Goal: Transaction & Acquisition: Purchase product/service

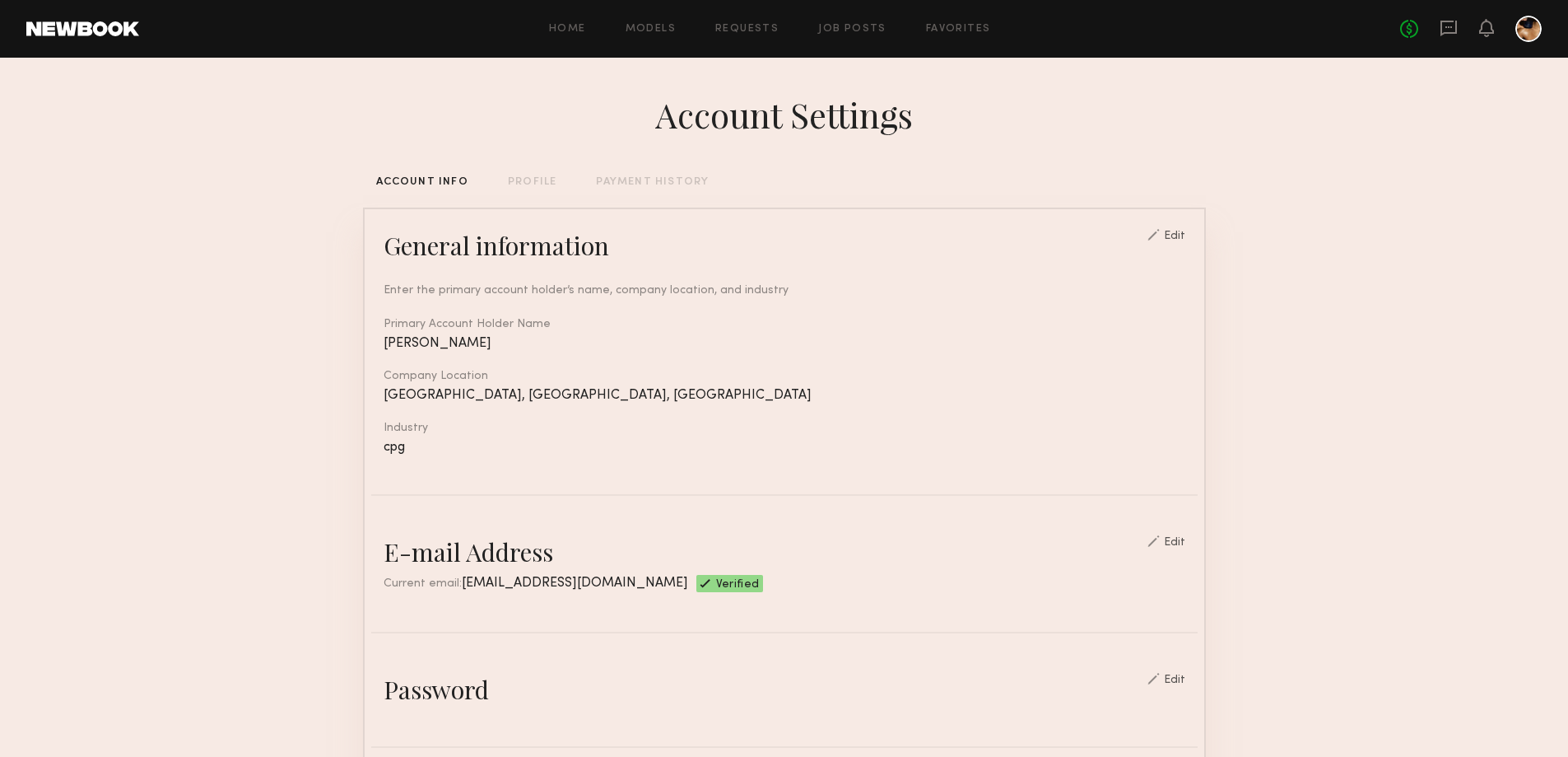
scroll to position [658, 0]
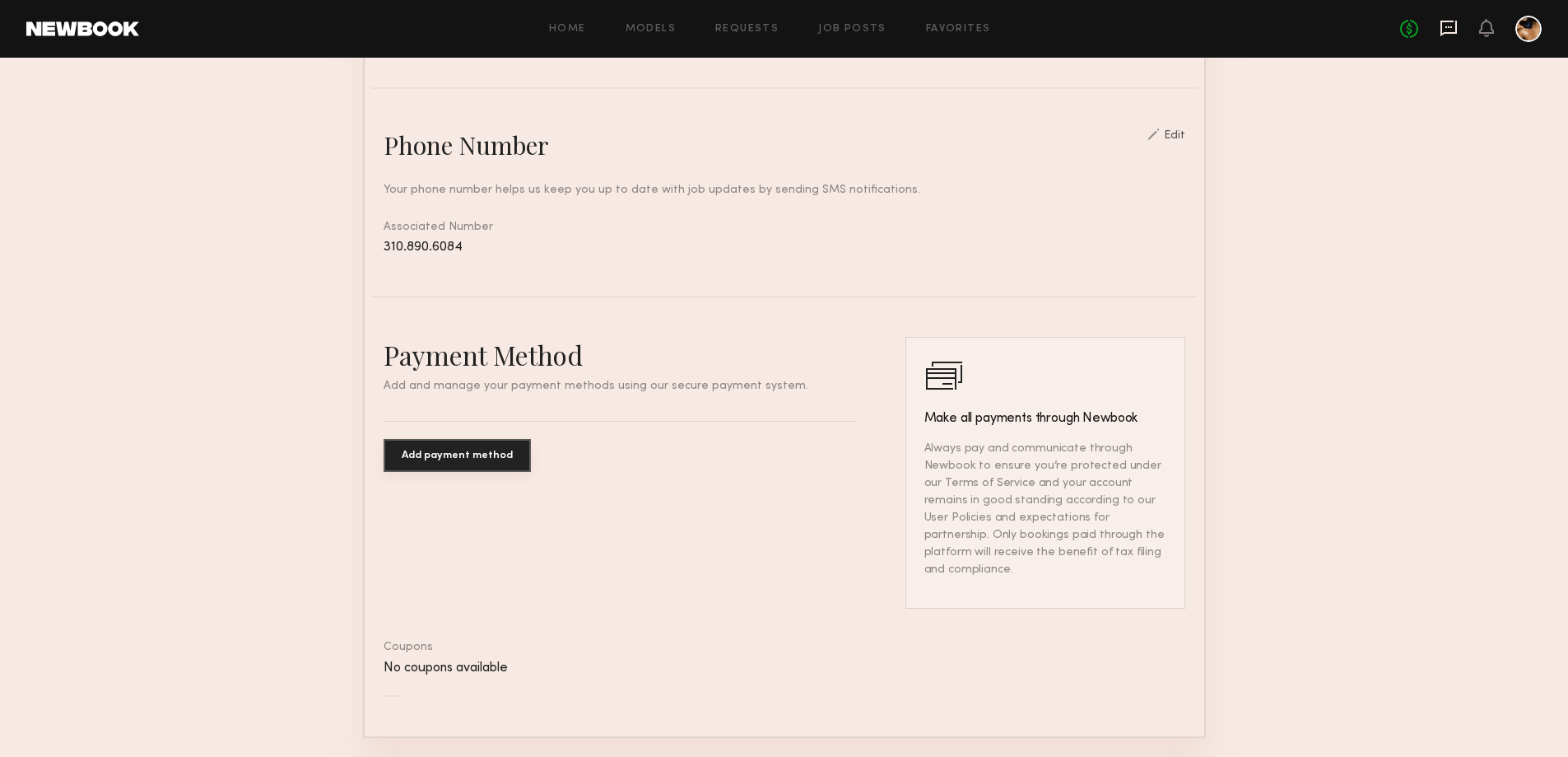
click at [1449, 22] on icon at bounding box center [1449, 28] width 17 height 16
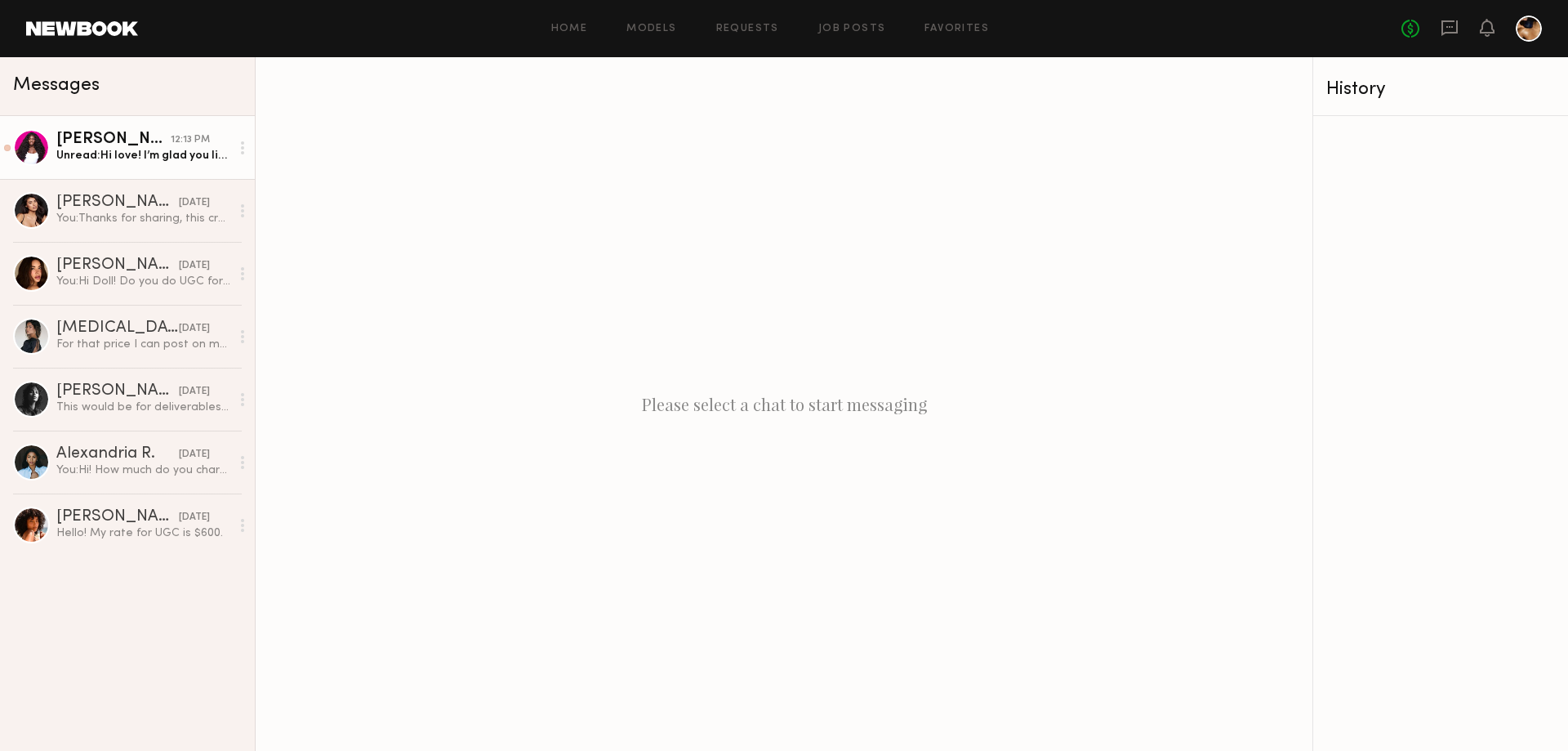
click at [136, 157] on div "Unread: Hi love! I’m glad you like it 💕 Since the deliverables were for one vid…" at bounding box center [144, 155] width 174 height 16
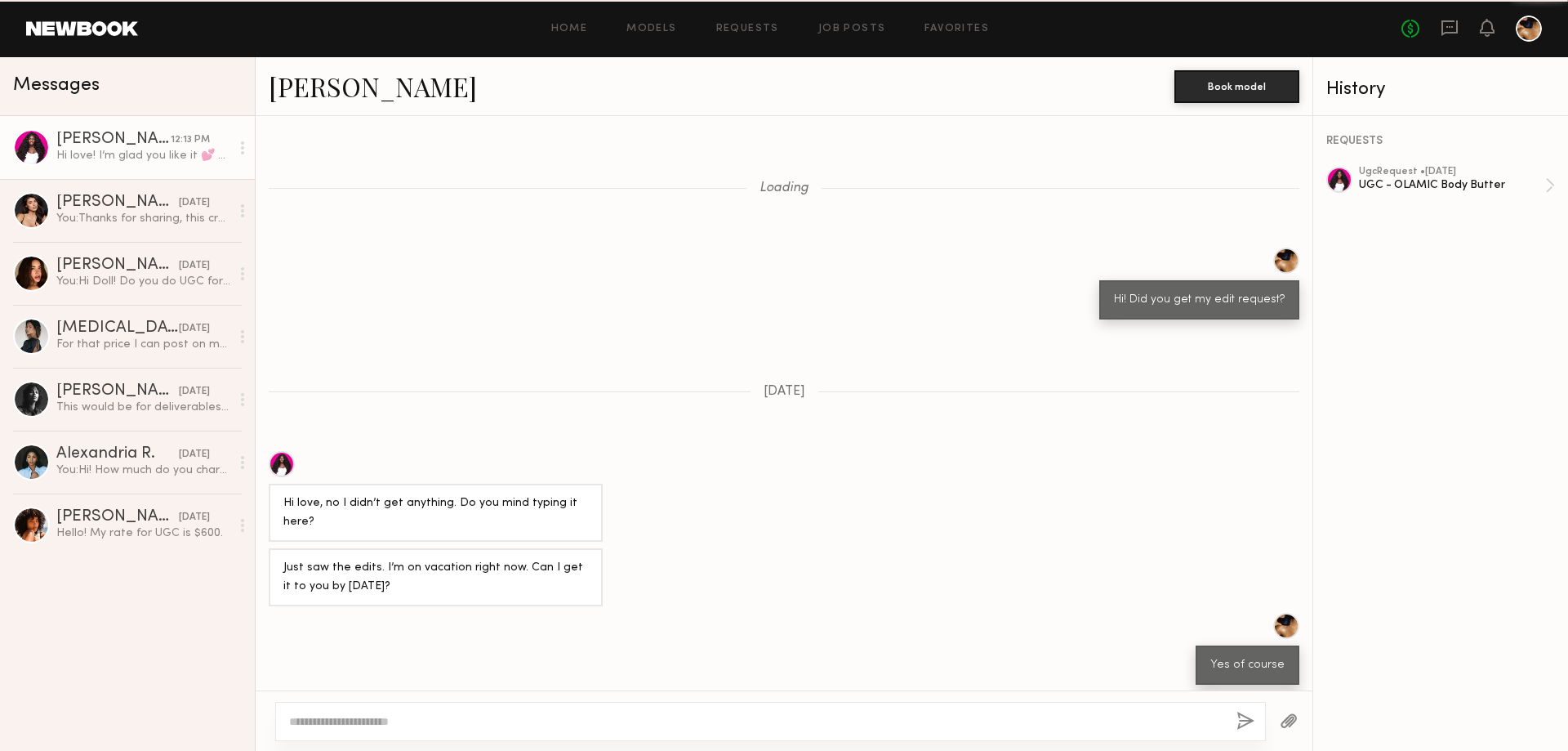
scroll to position [681, 0]
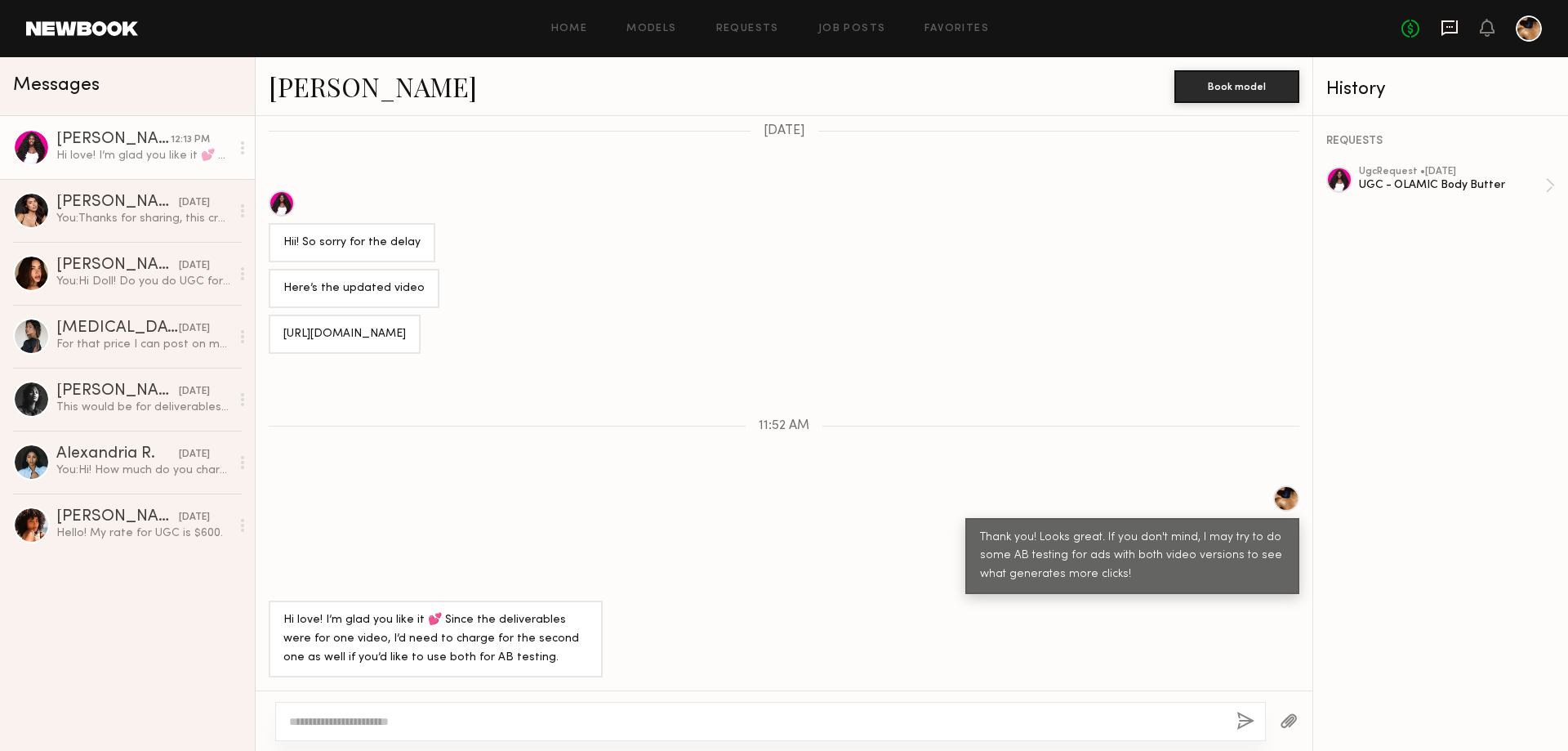
click at [1450, 21] on icon at bounding box center [1450, 28] width 16 height 16
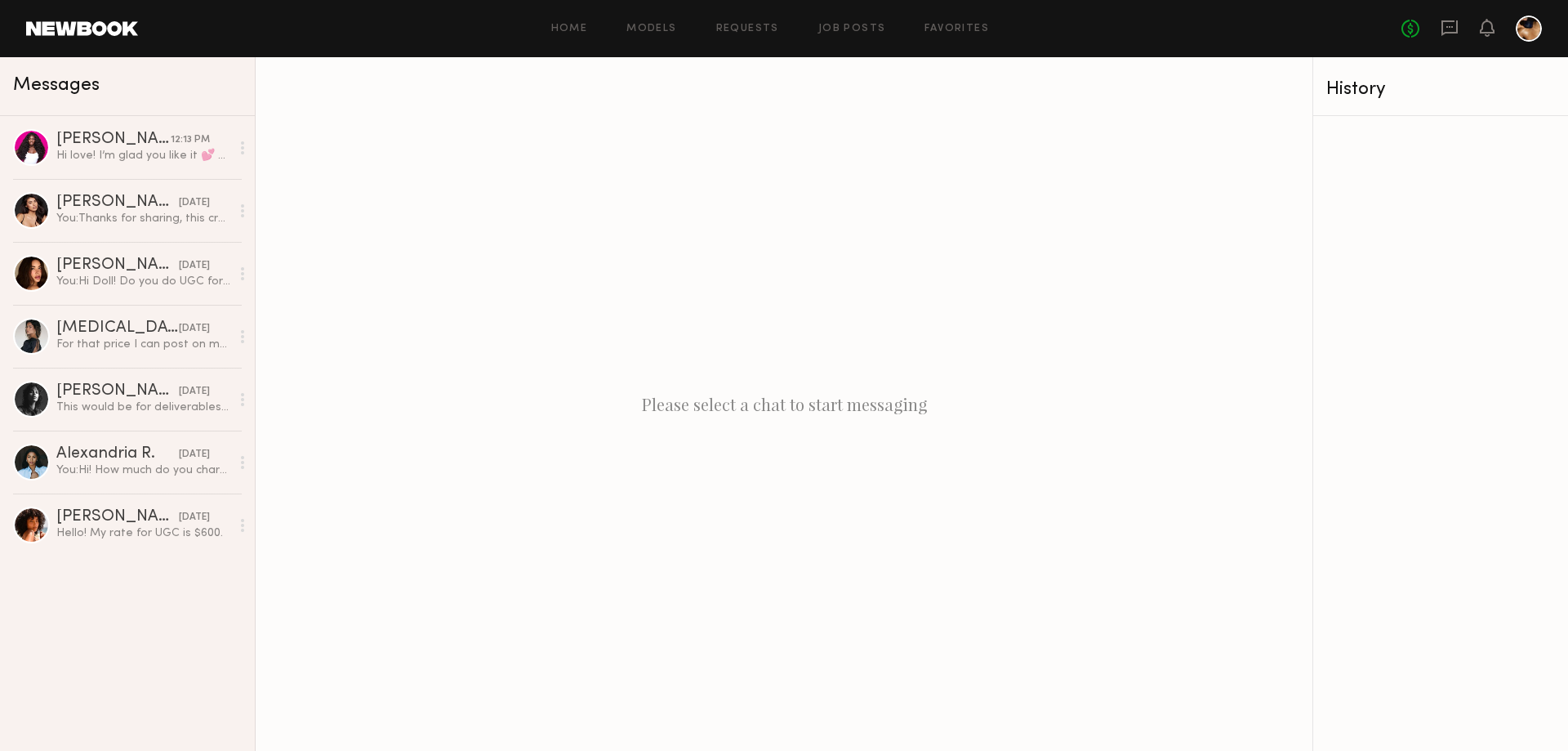
click at [1521, 26] on div at bounding box center [1529, 29] width 26 height 26
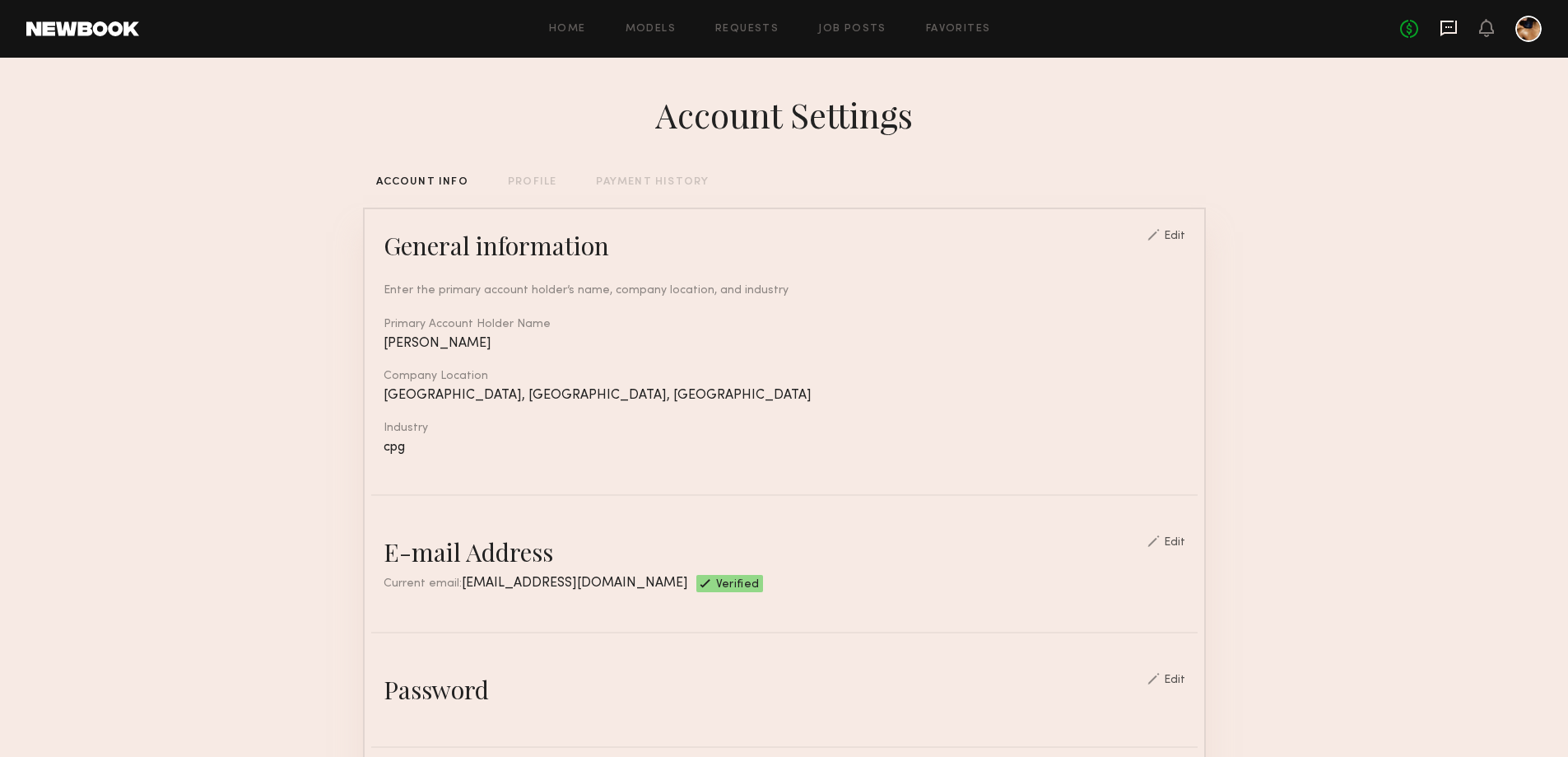
click at [1449, 29] on icon at bounding box center [1449, 28] width 18 height 18
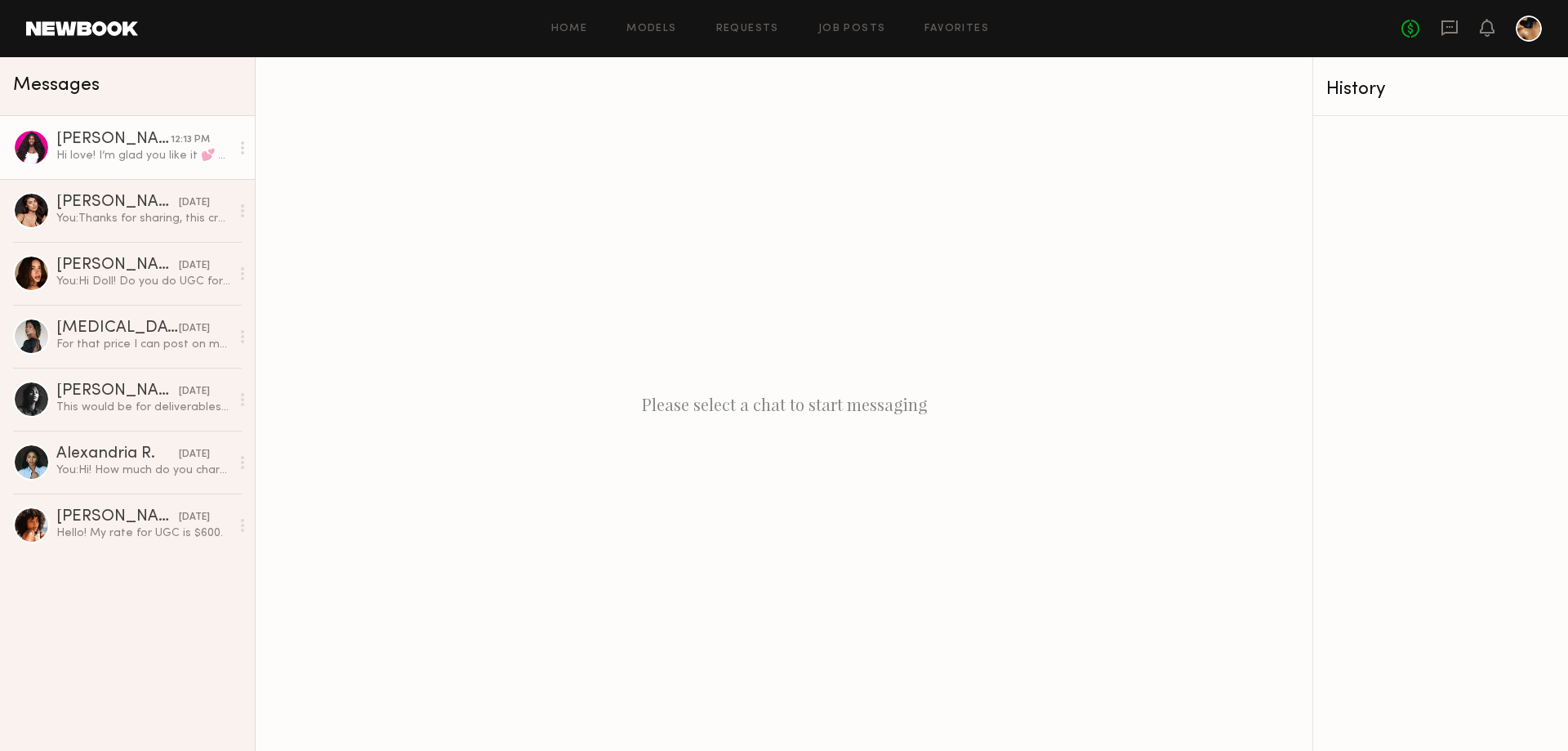
click at [99, 154] on div "Hi love! I’m glad you like it 💕 Since the deliverables were for one video, I’d …" at bounding box center [144, 155] width 174 height 16
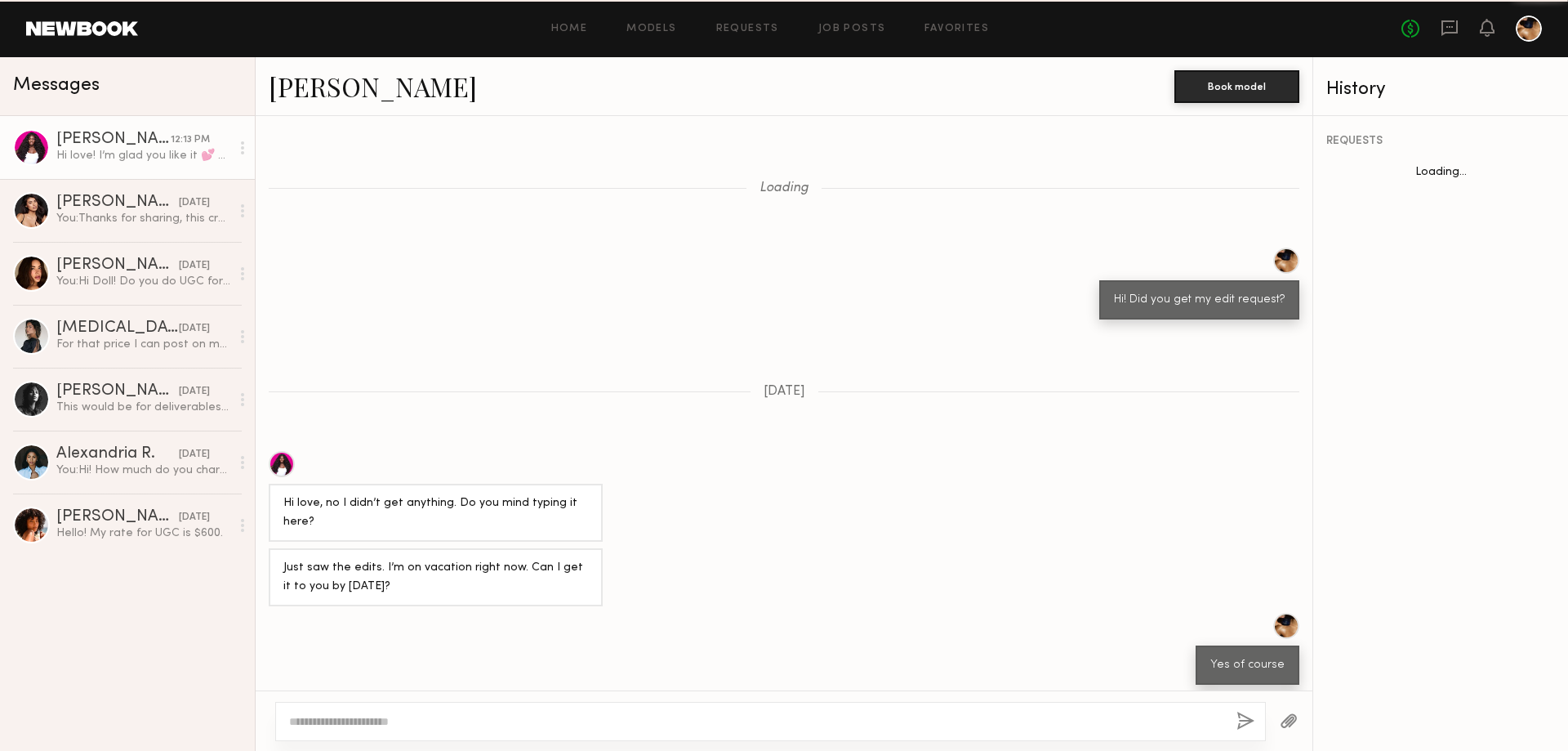
scroll to position [681, 0]
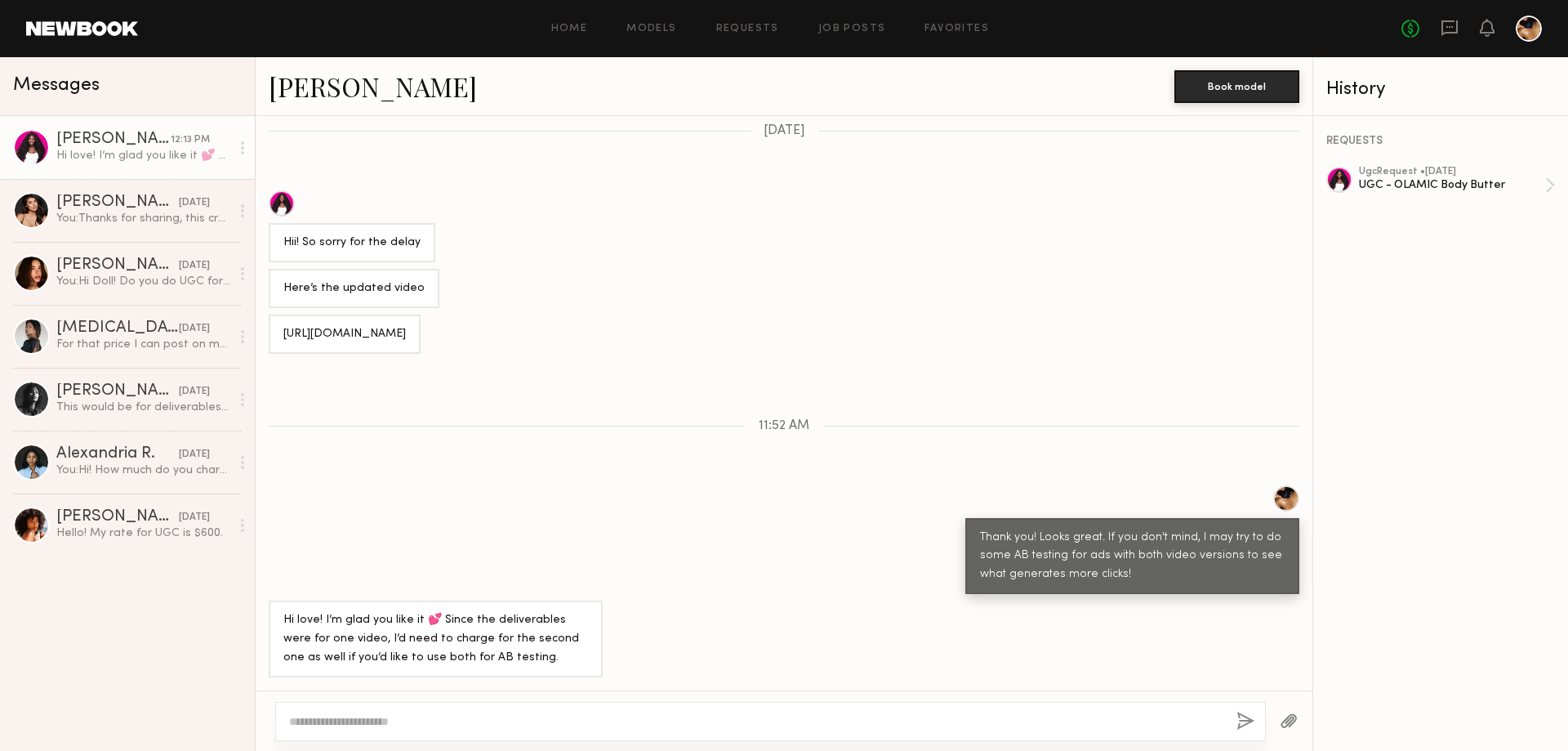
click at [587, 711] on div at bounding box center [770, 721] width 991 height 39
click at [604, 726] on textarea at bounding box center [756, 721] width 934 height 16
type textarea "**********"
click at [1244, 725] on button "button" at bounding box center [1245, 721] width 18 height 21
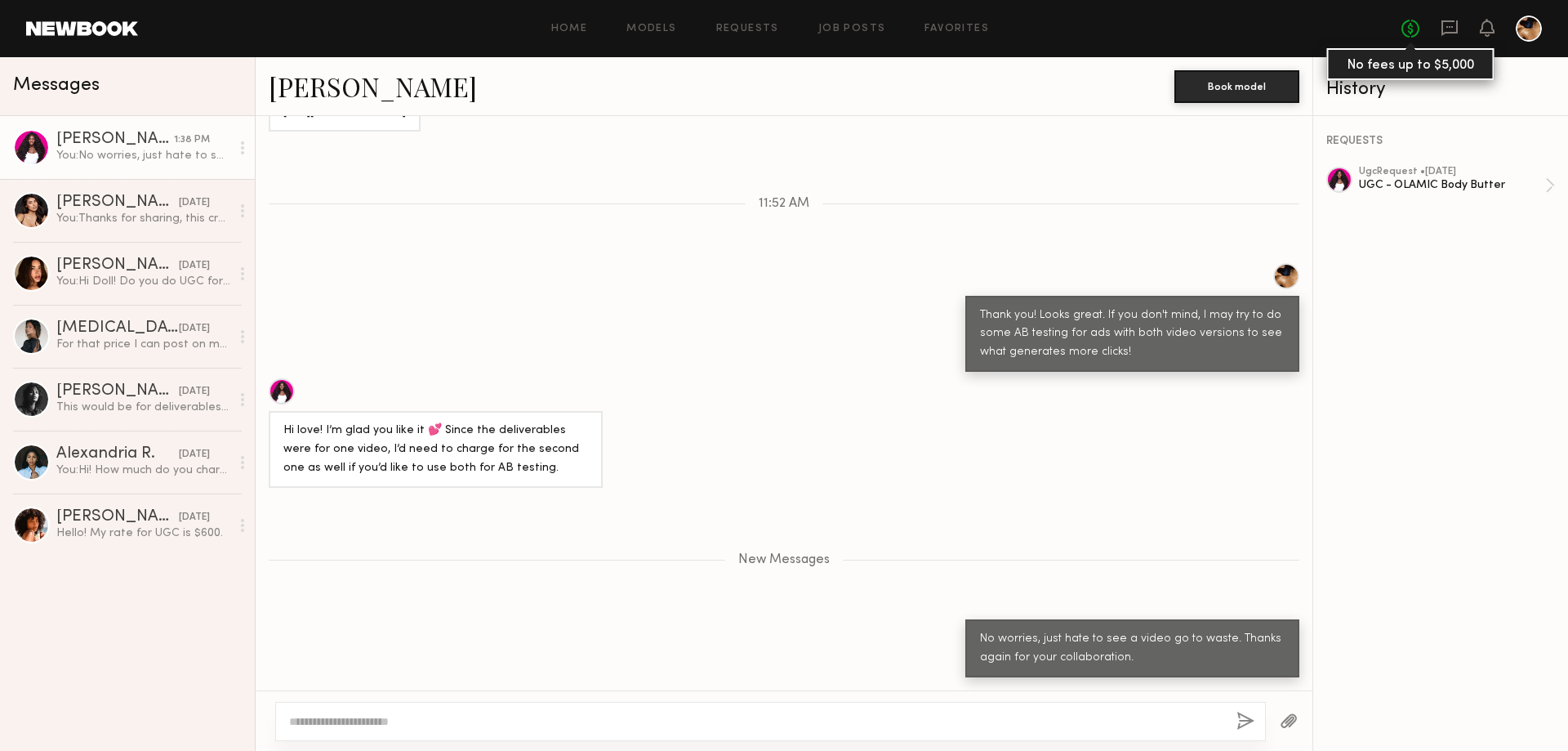
click at [1413, 34] on link "No fees up to $5,000" at bounding box center [1410, 29] width 18 height 18
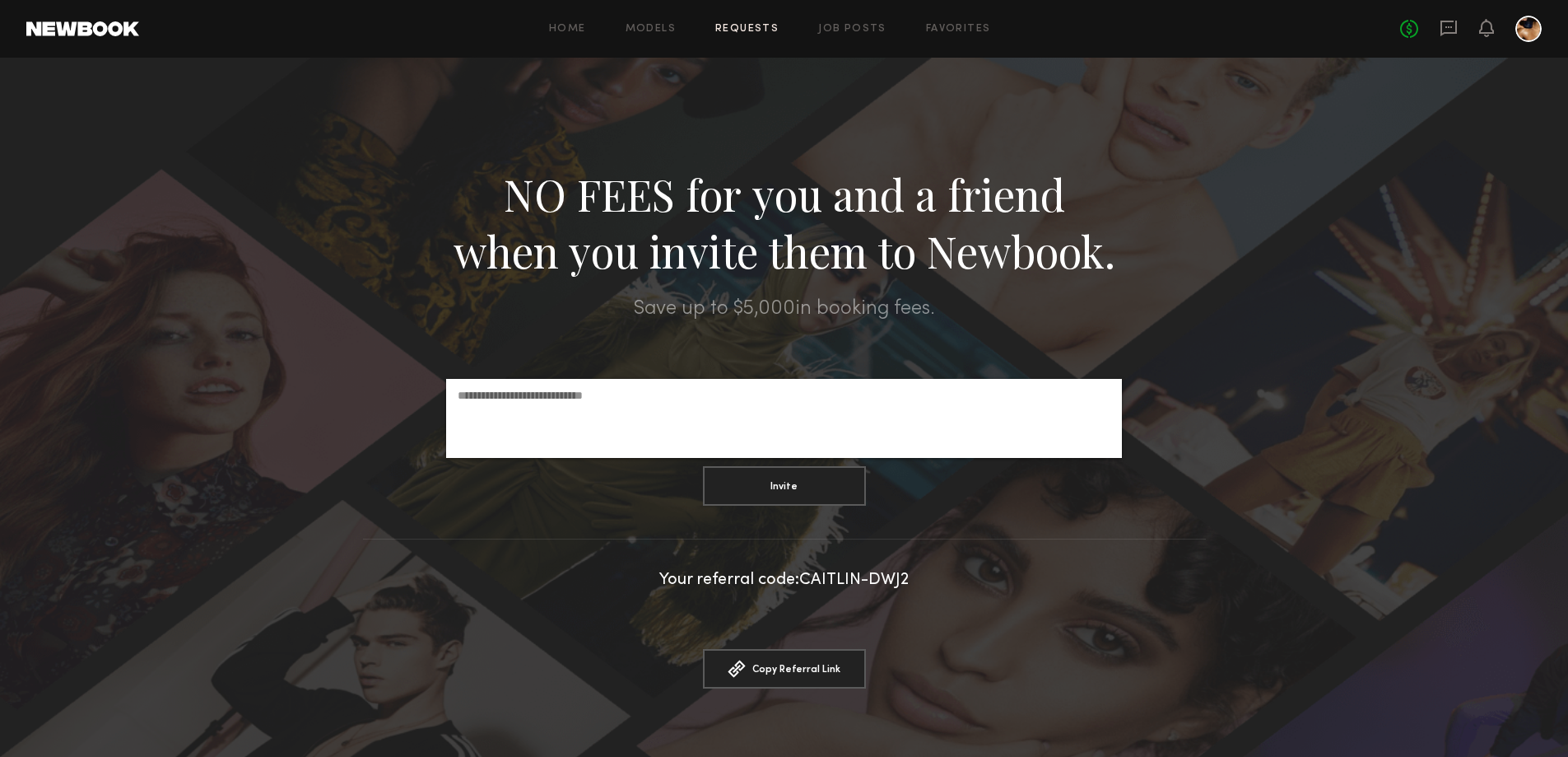
click at [749, 31] on link "Requests" at bounding box center [747, 29] width 64 height 11
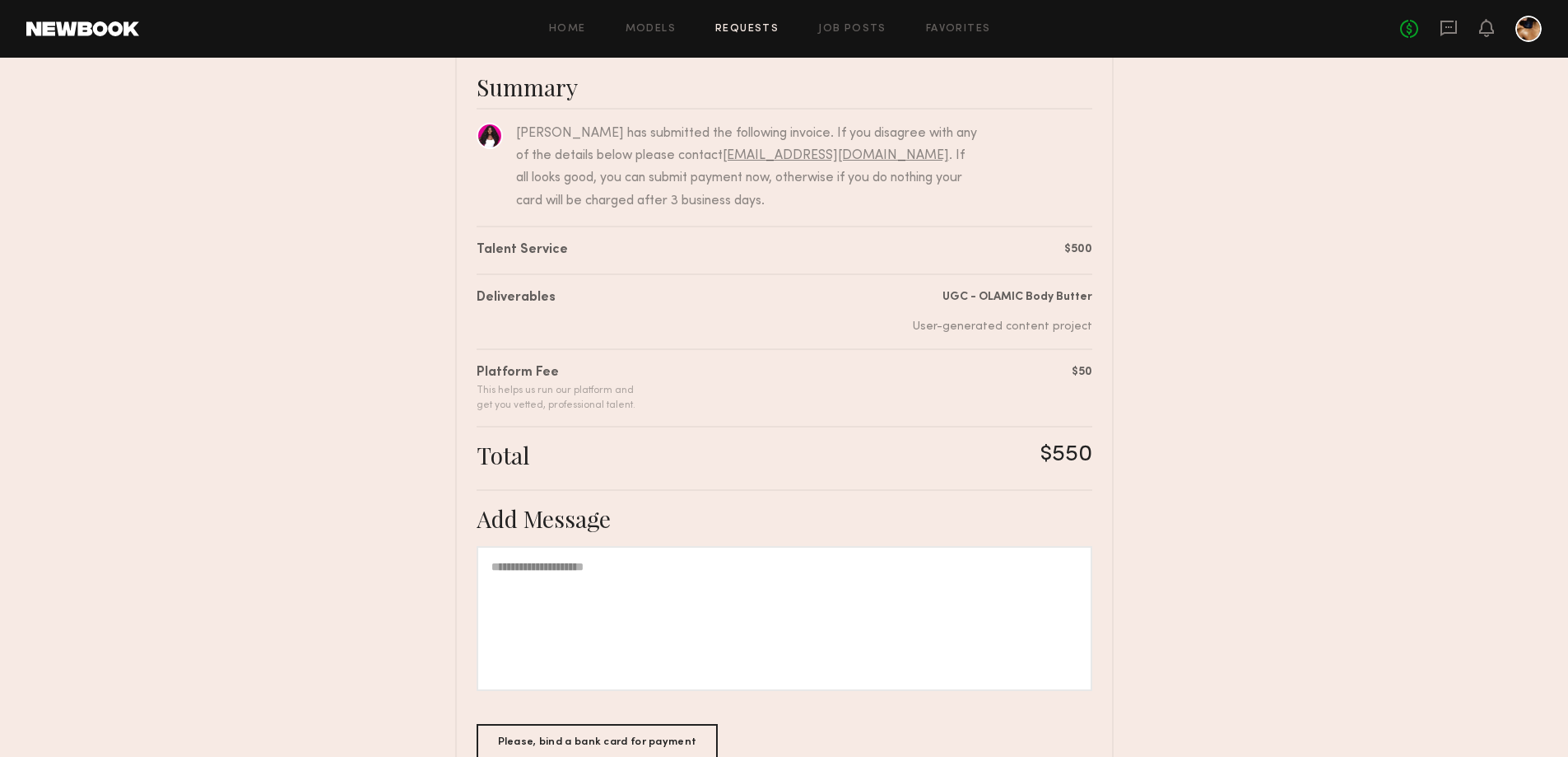
scroll to position [234, 0]
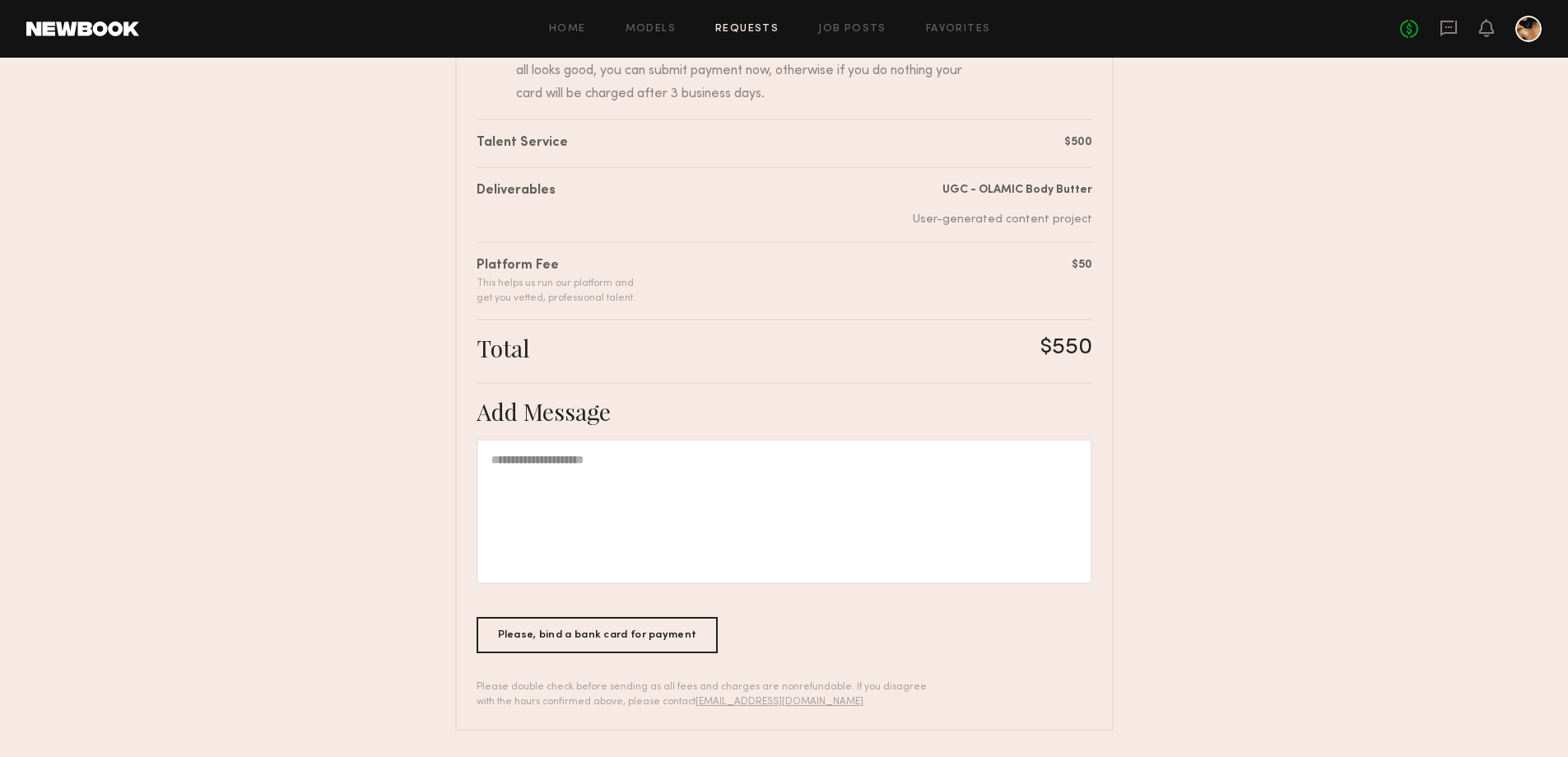
click at [712, 464] on div at bounding box center [785, 511] width 616 height 145
click at [598, 631] on div "Please, bind a bank card for payment" at bounding box center [598, 634] width 242 height 36
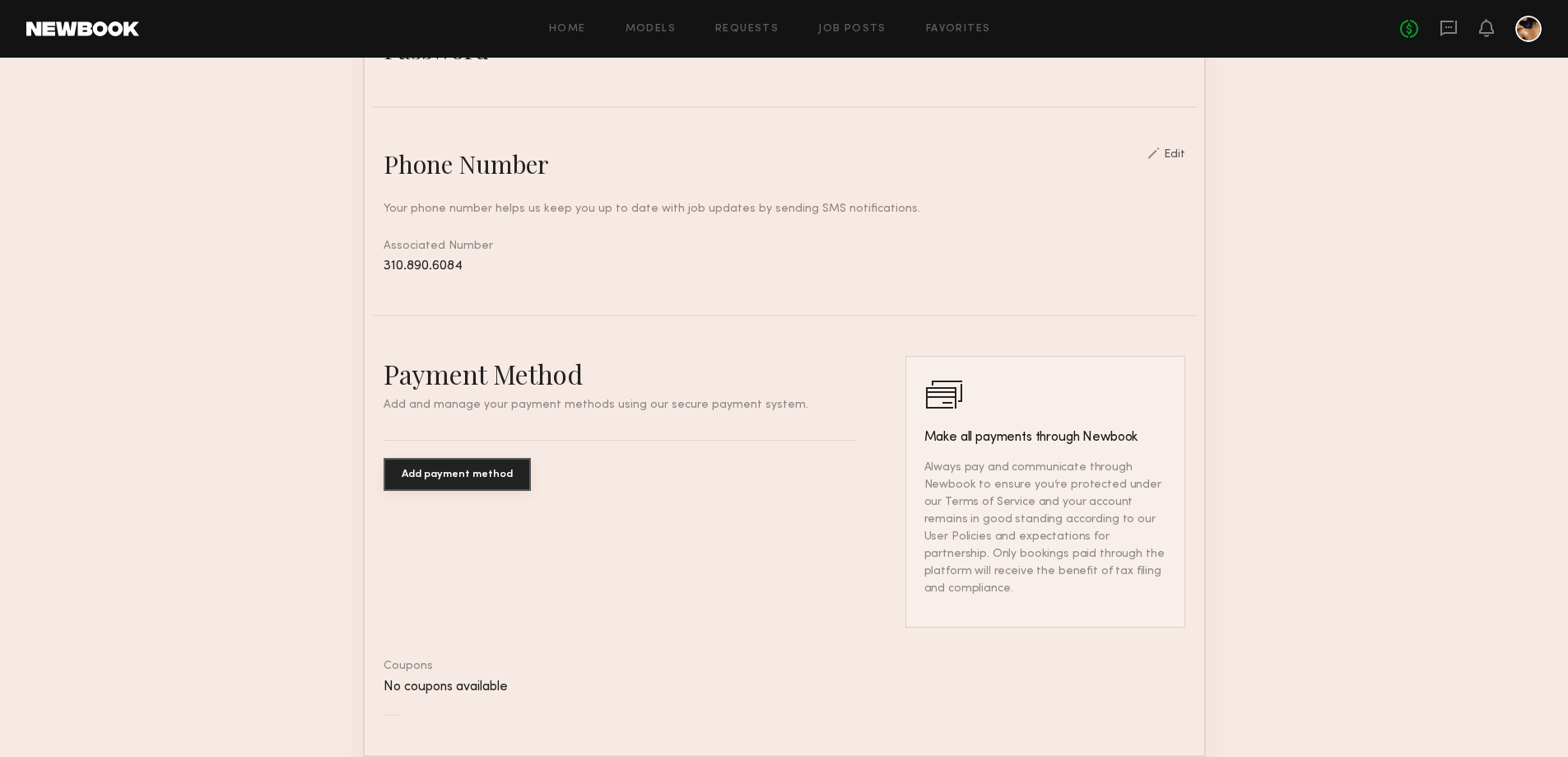
scroll to position [658, 0]
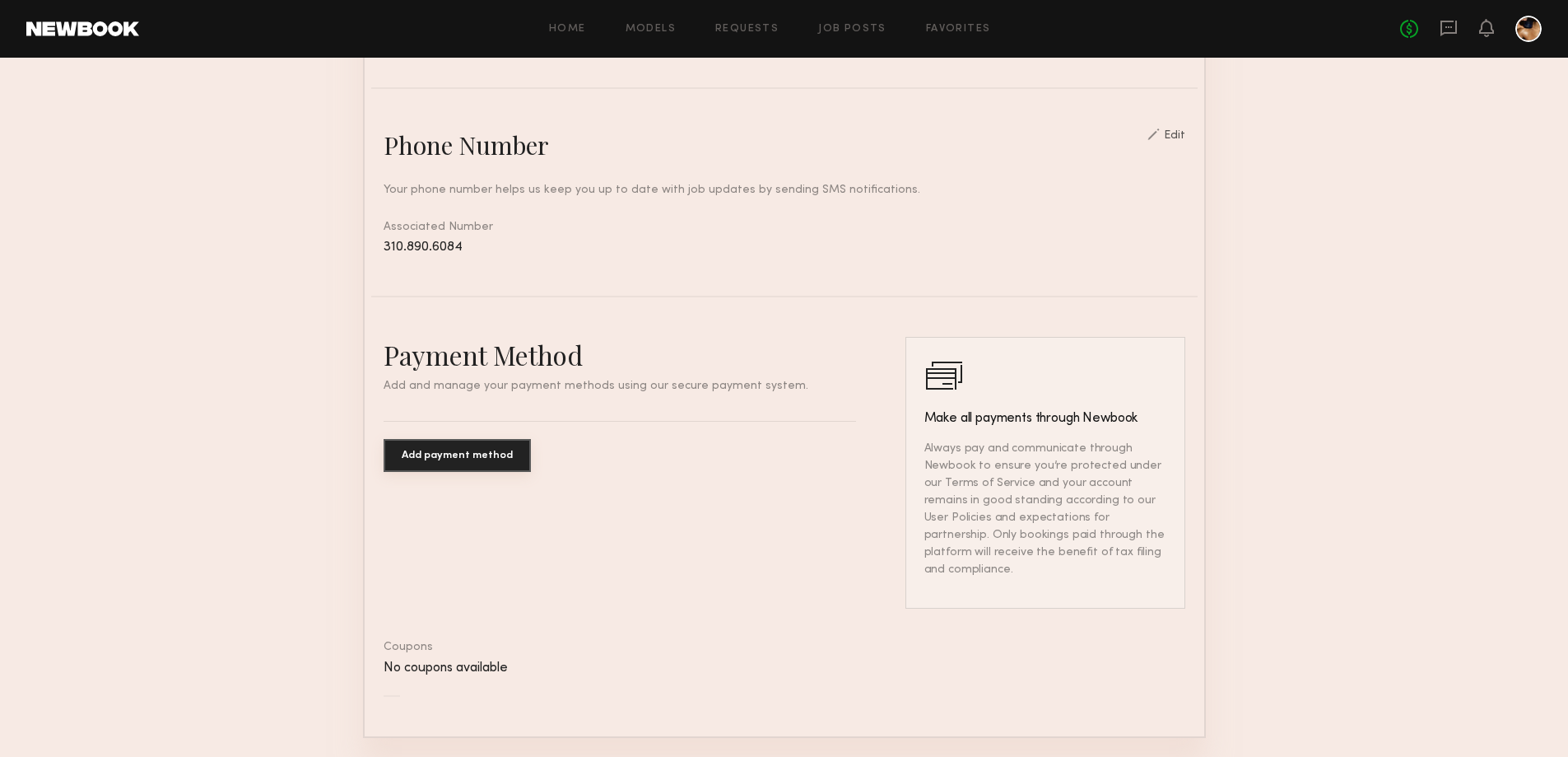
click at [465, 472] on button "Add payment method" at bounding box center [457, 456] width 147 height 33
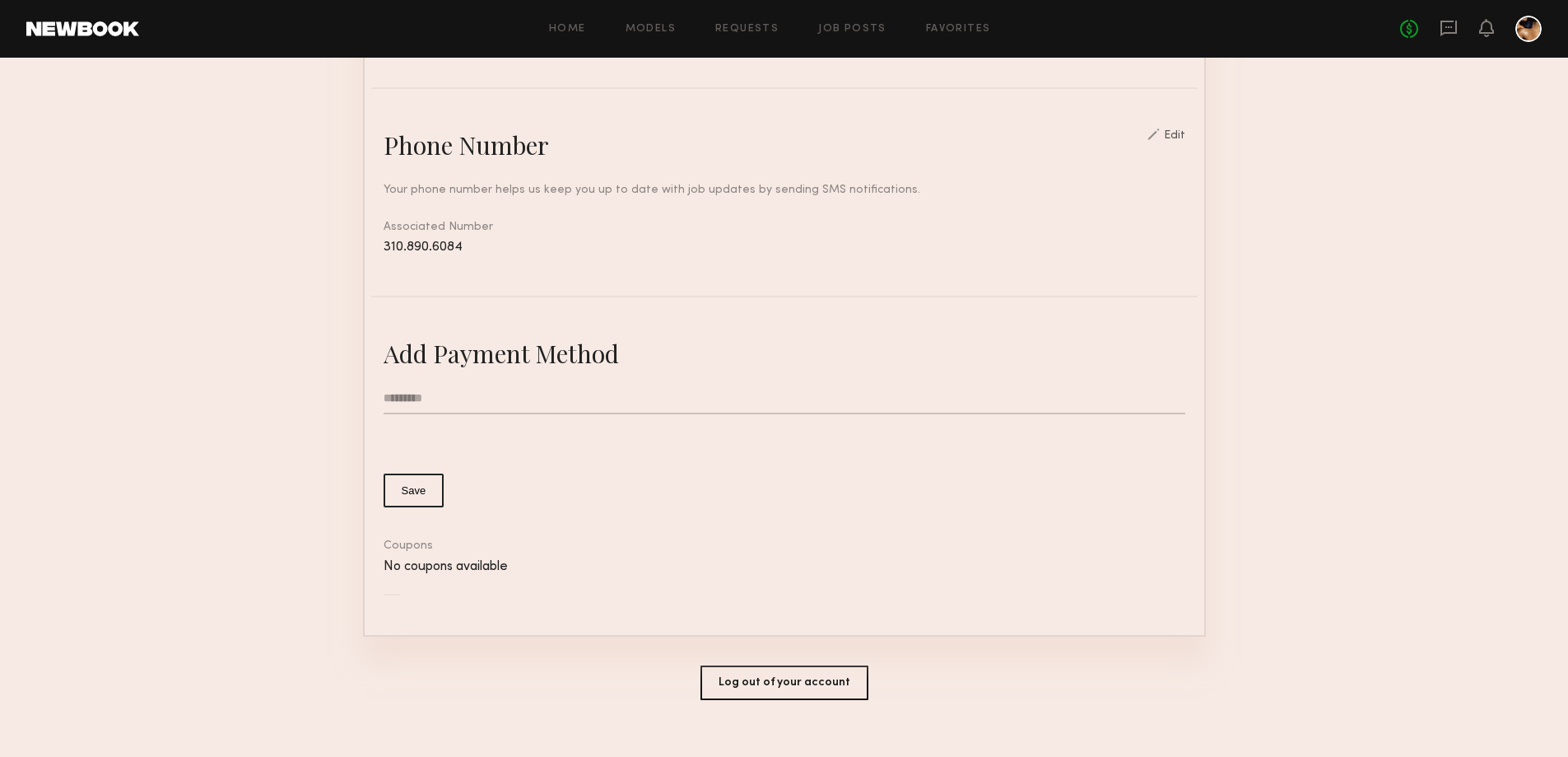
click at [383, 414] on input "text" at bounding box center [784, 398] width 801 height 31
type input "**********"
type input "*"
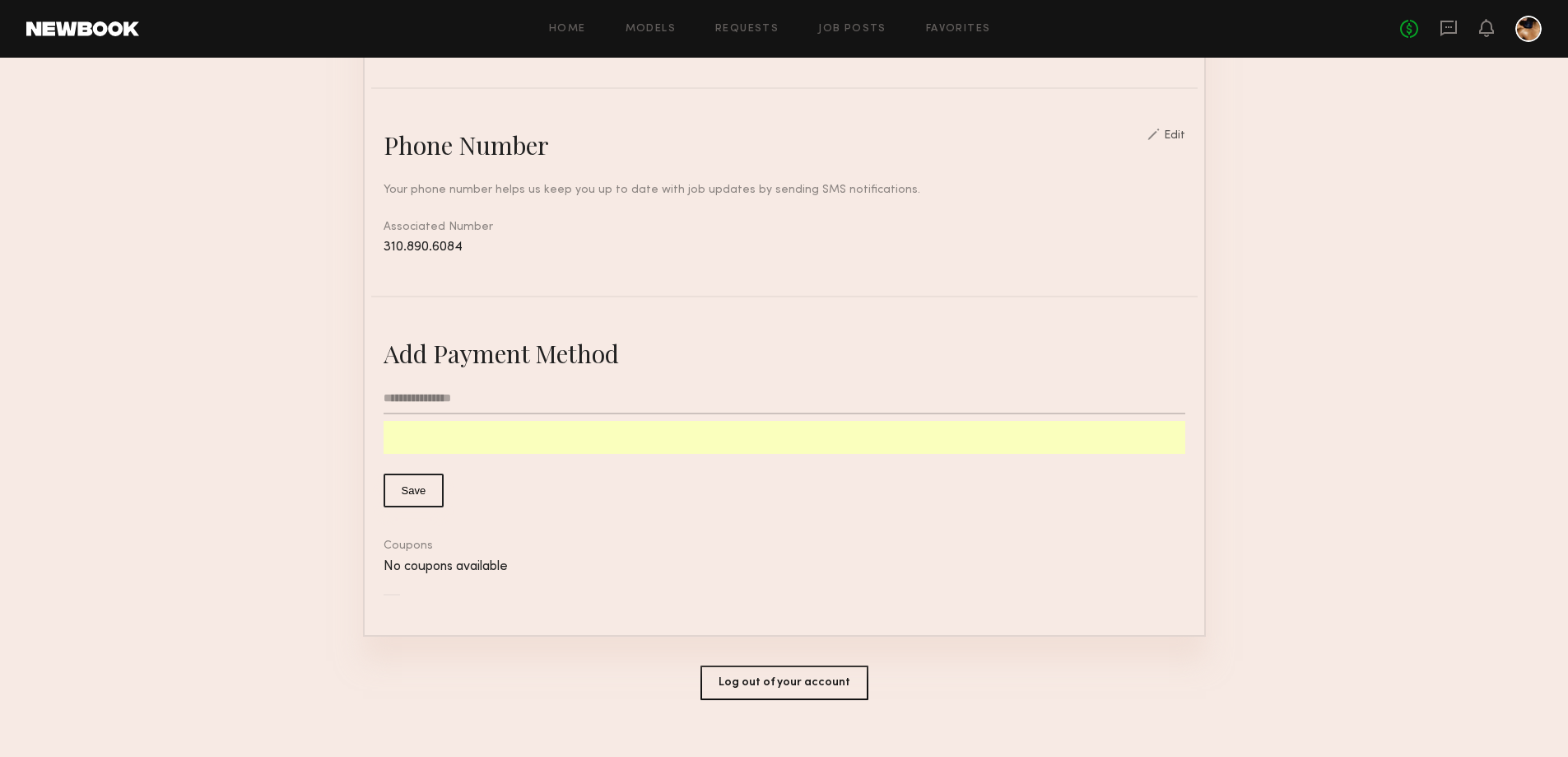
click at [400, 502] on button "Save" at bounding box center [414, 490] width 61 height 34
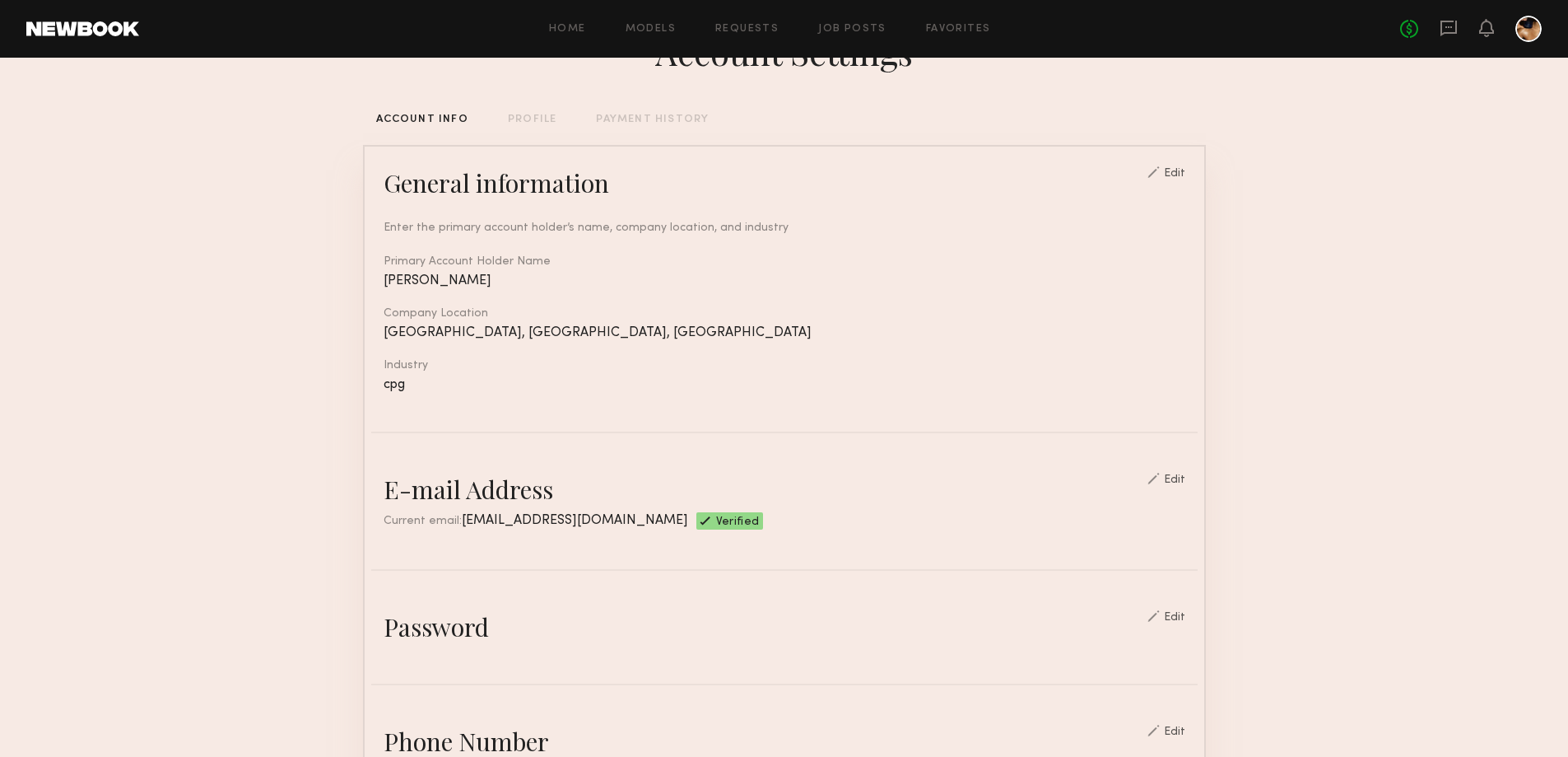
scroll to position [0, 0]
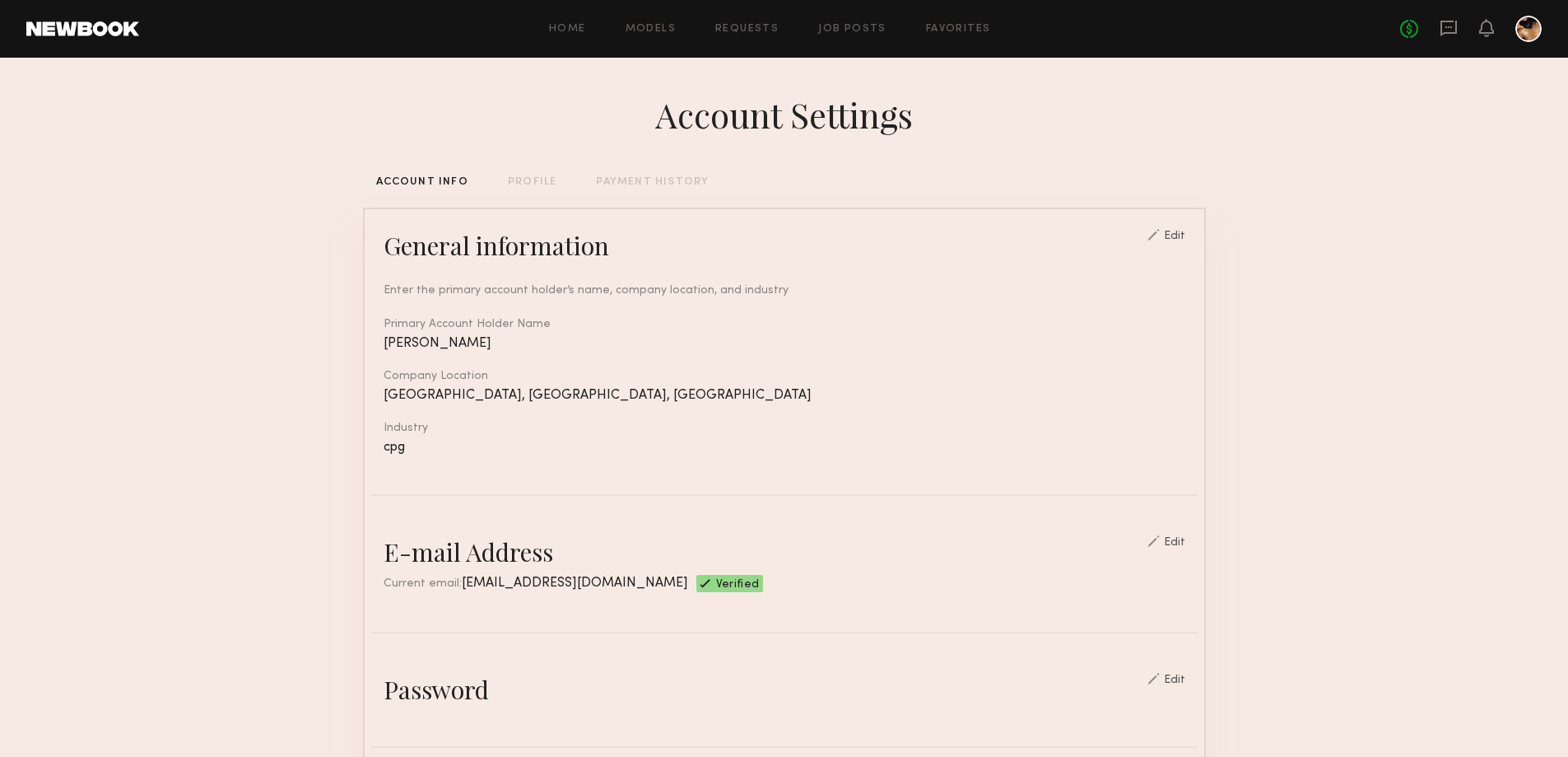
click at [524, 184] on div "PROFILE" at bounding box center [531, 182] width 49 height 11
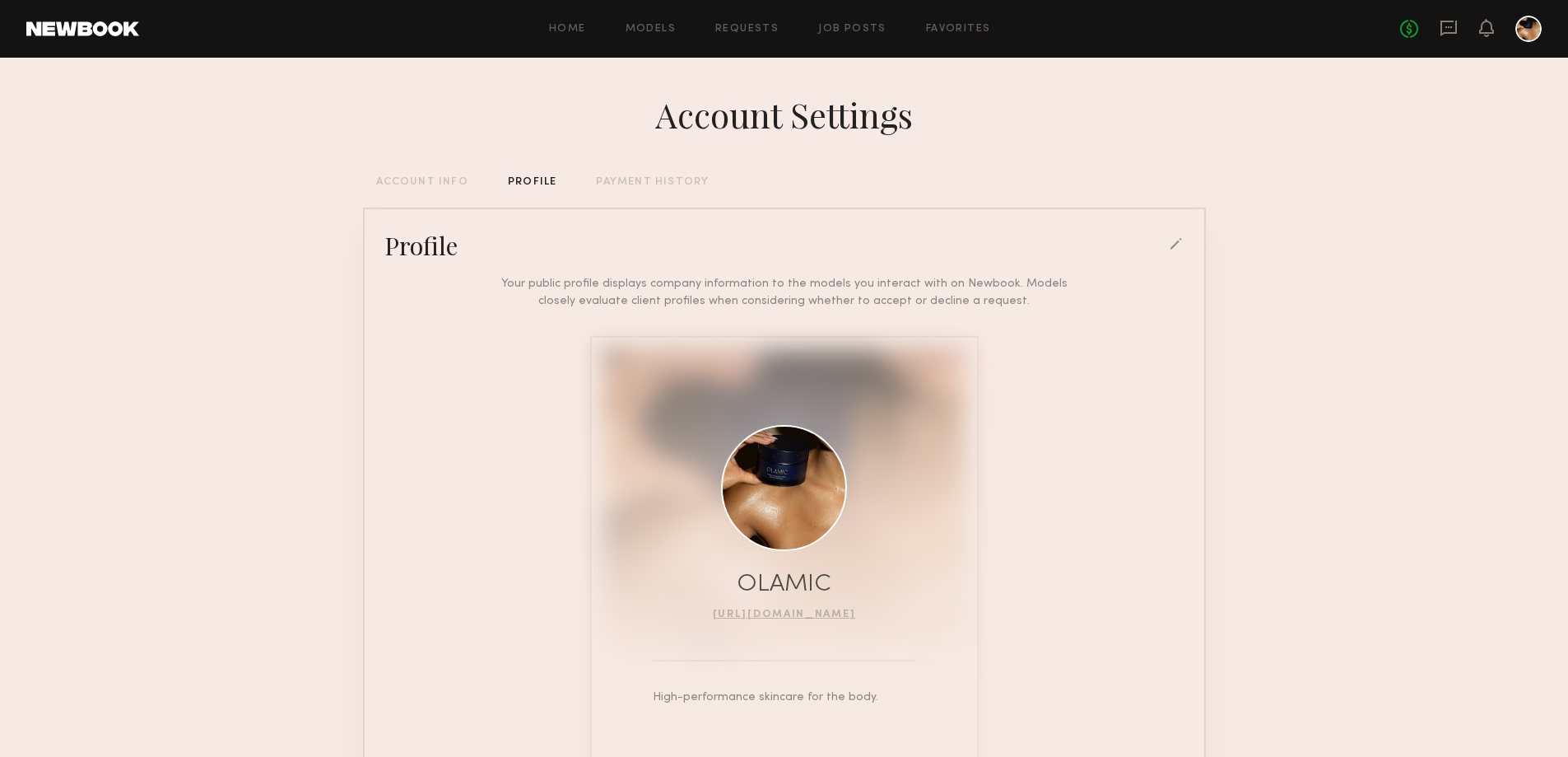
click at [633, 186] on div "PAYMENT HISTORY" at bounding box center [652, 182] width 113 height 11
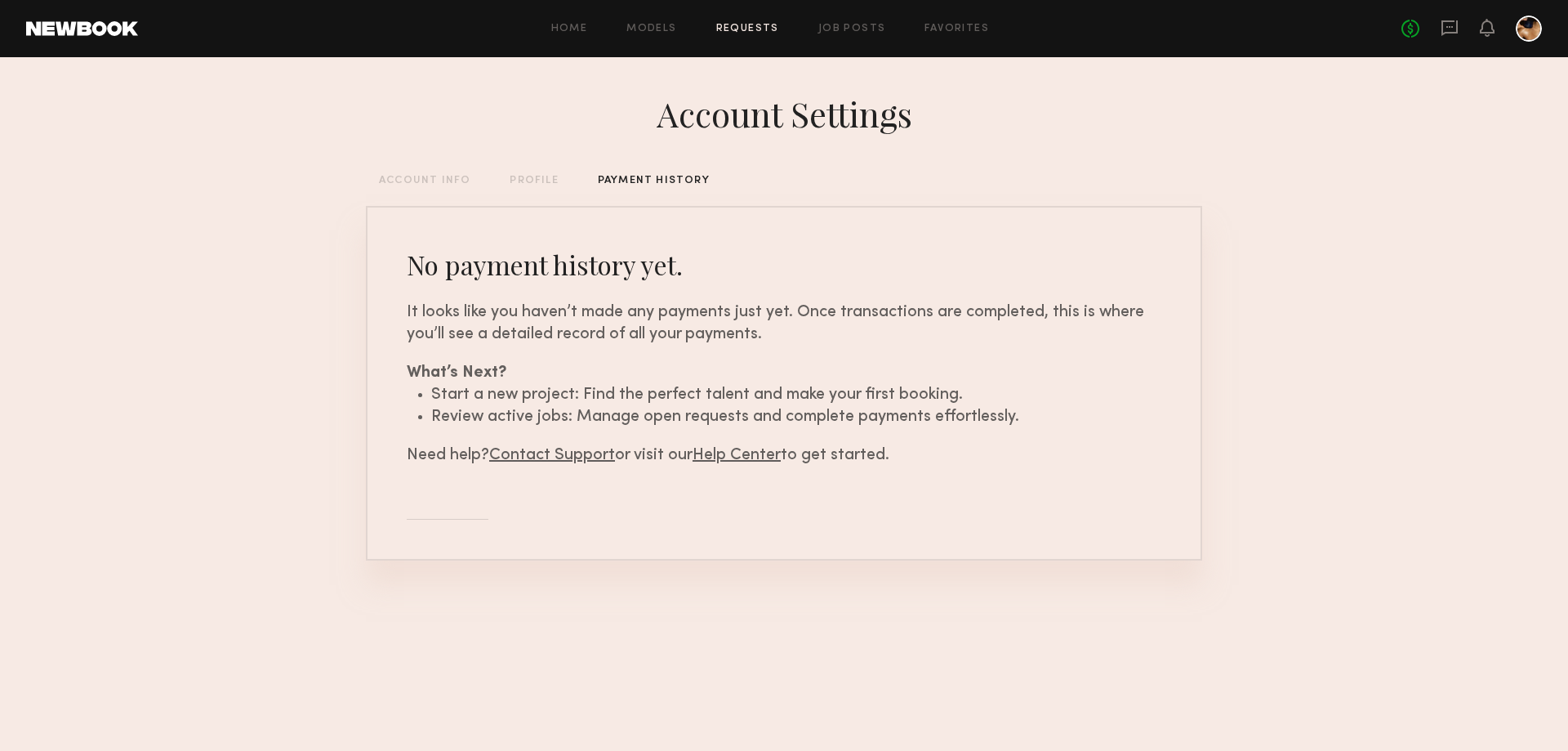
click at [766, 26] on link "Requests" at bounding box center [747, 29] width 63 height 11
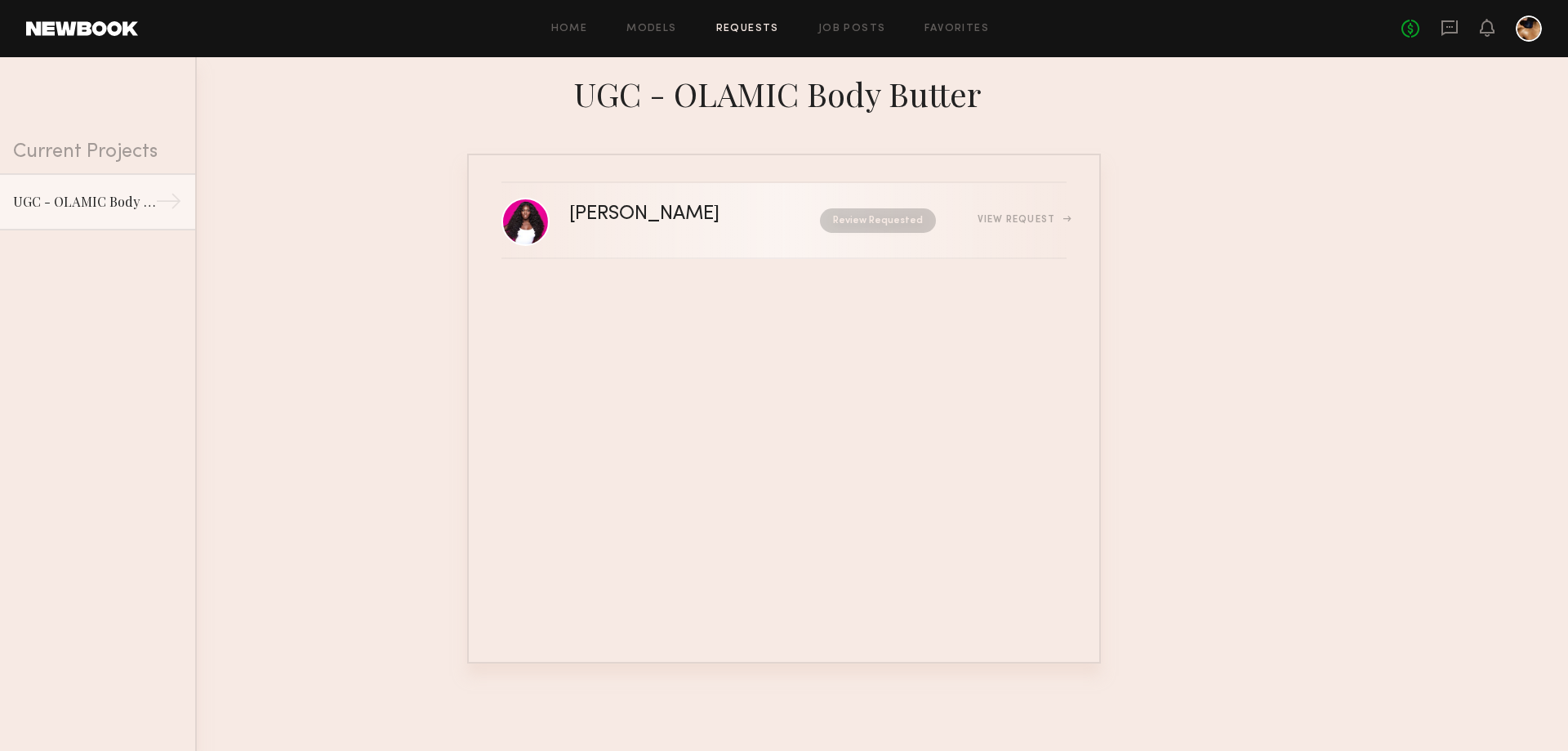
click at [1000, 223] on div "View Request" at bounding box center [1022, 219] width 89 height 10
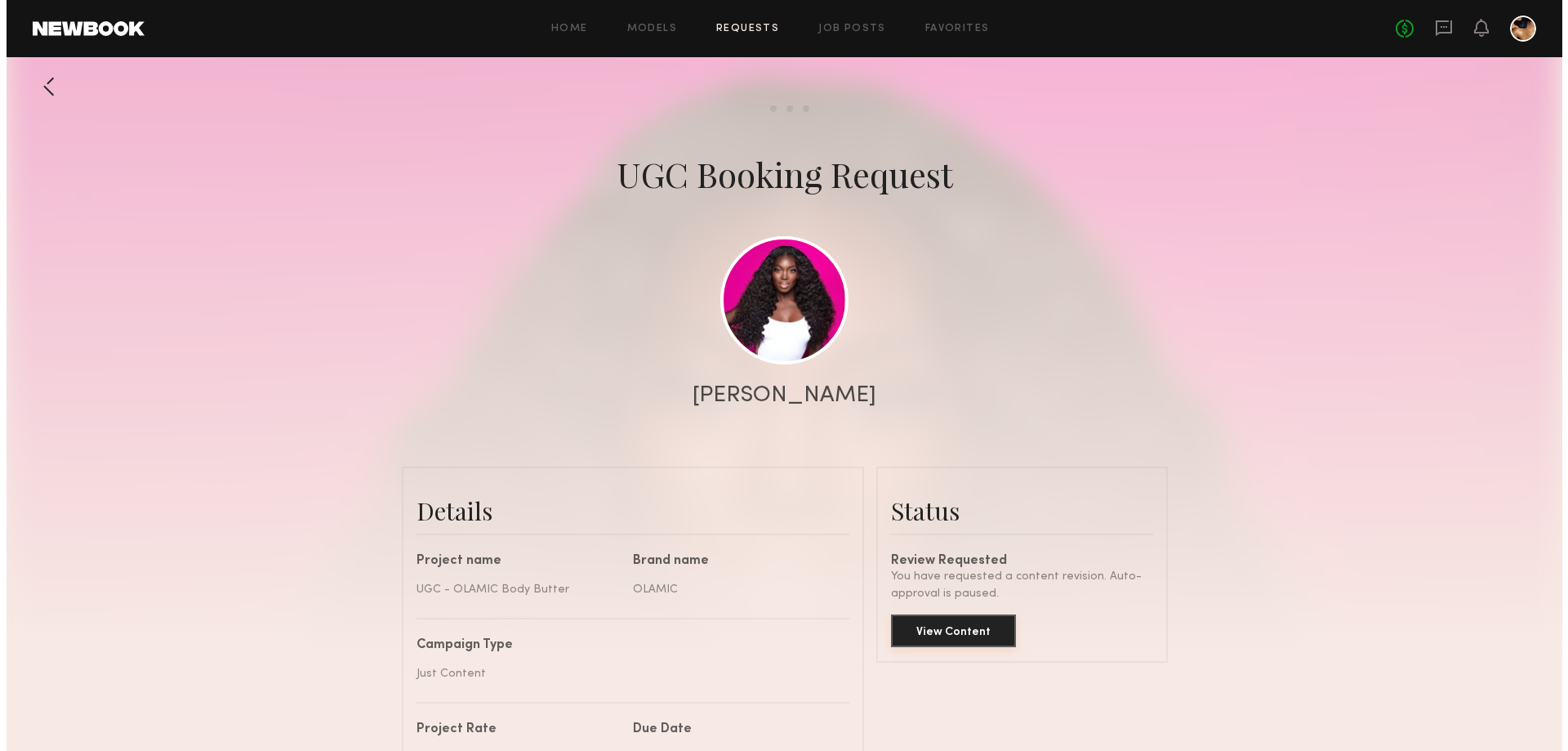
scroll to position [768, 0]
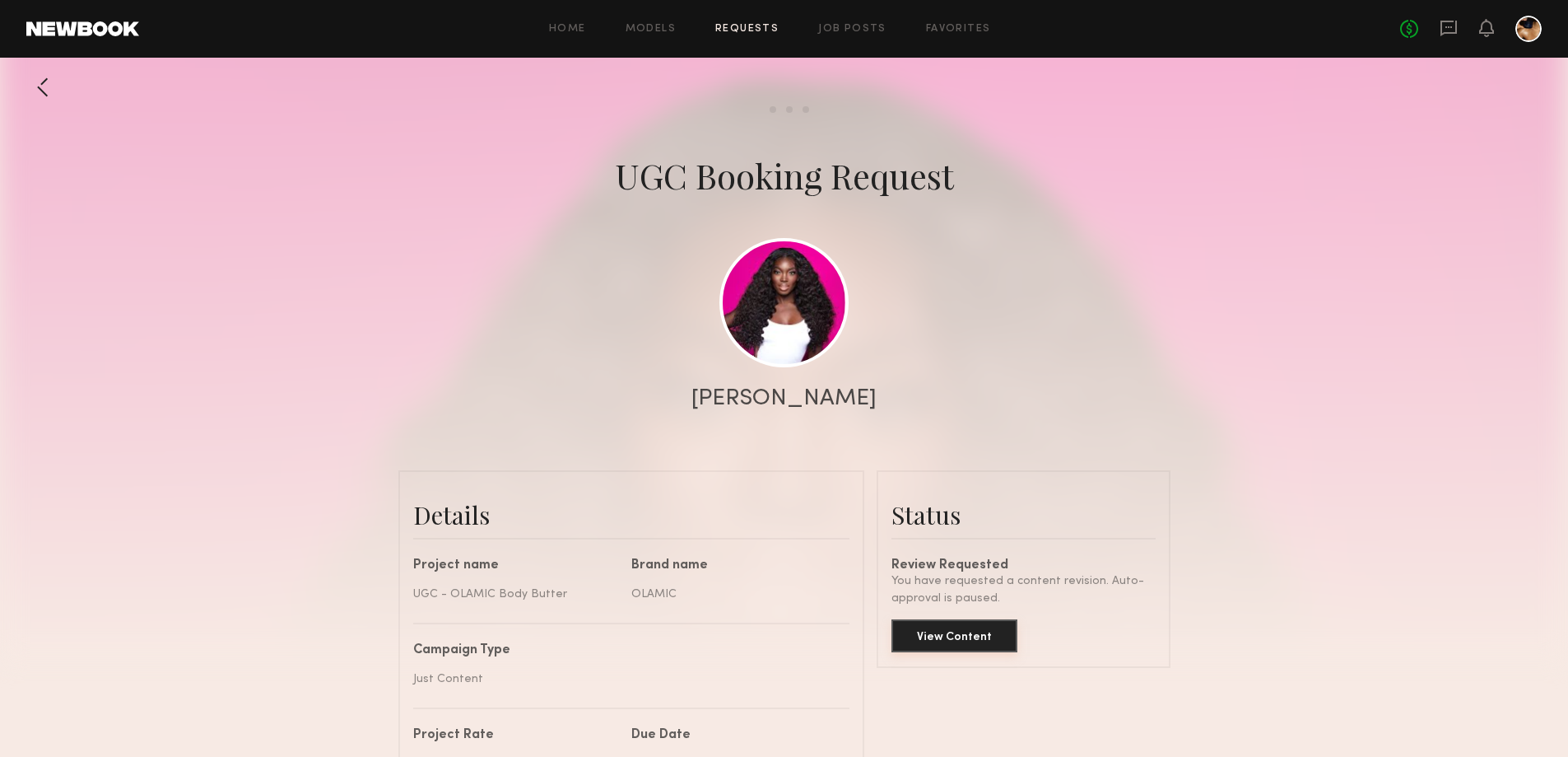
click at [973, 646] on button "View Content" at bounding box center [955, 636] width 126 height 33
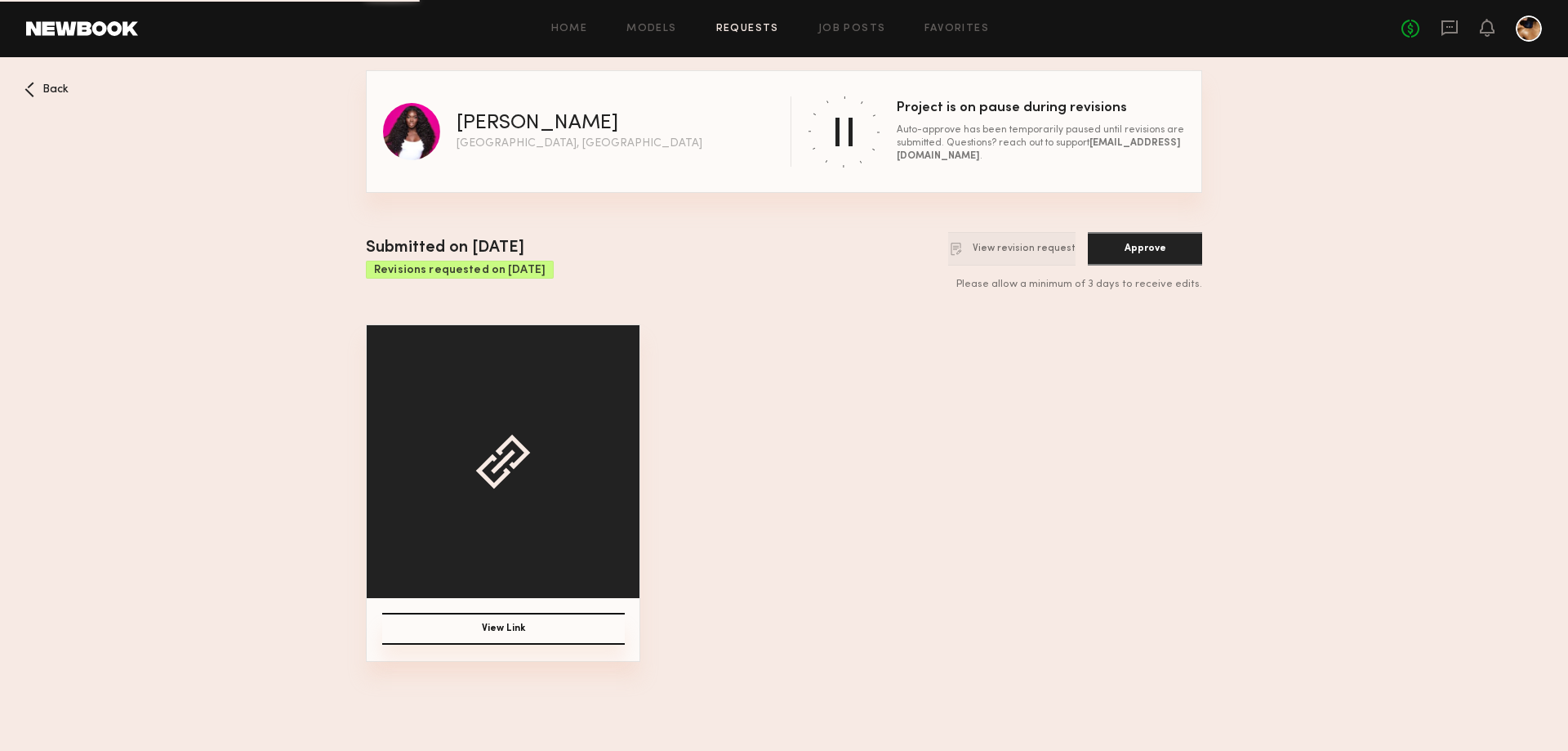
click at [1138, 242] on button "Approve" at bounding box center [1144, 248] width 114 height 34
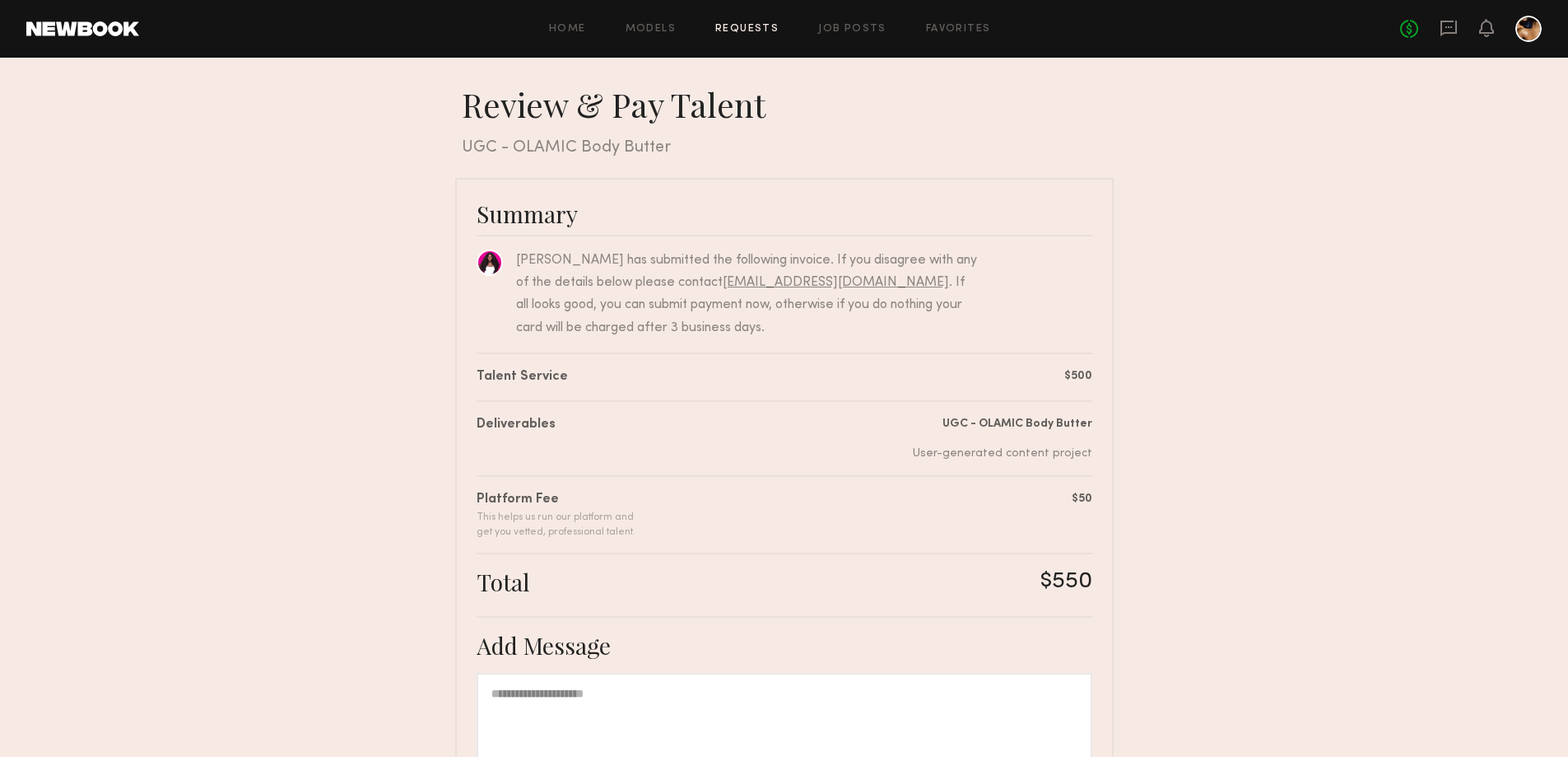
scroll to position [234, 0]
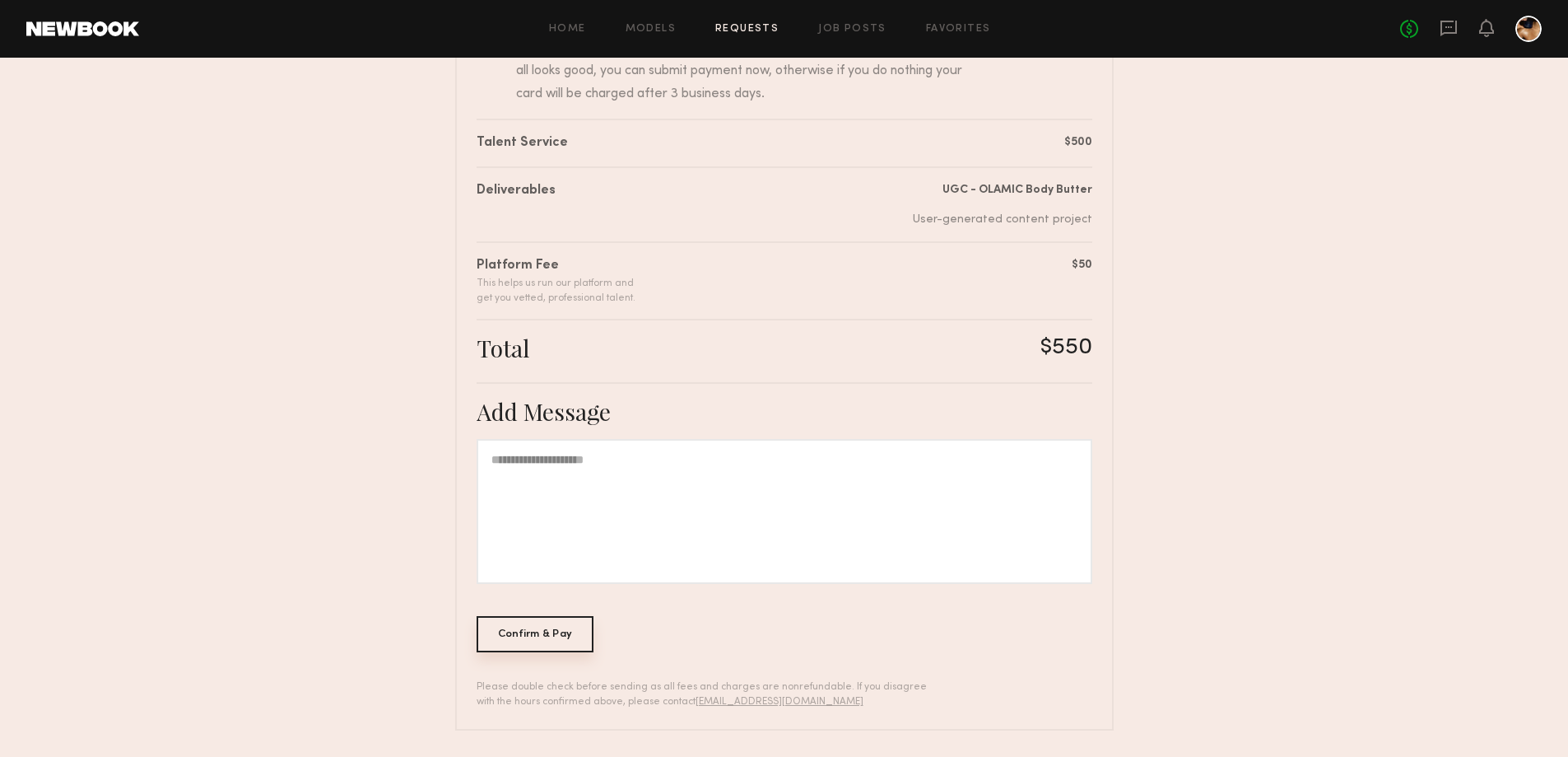
click at [522, 640] on div "Confirm & Pay" at bounding box center [536, 634] width 118 height 36
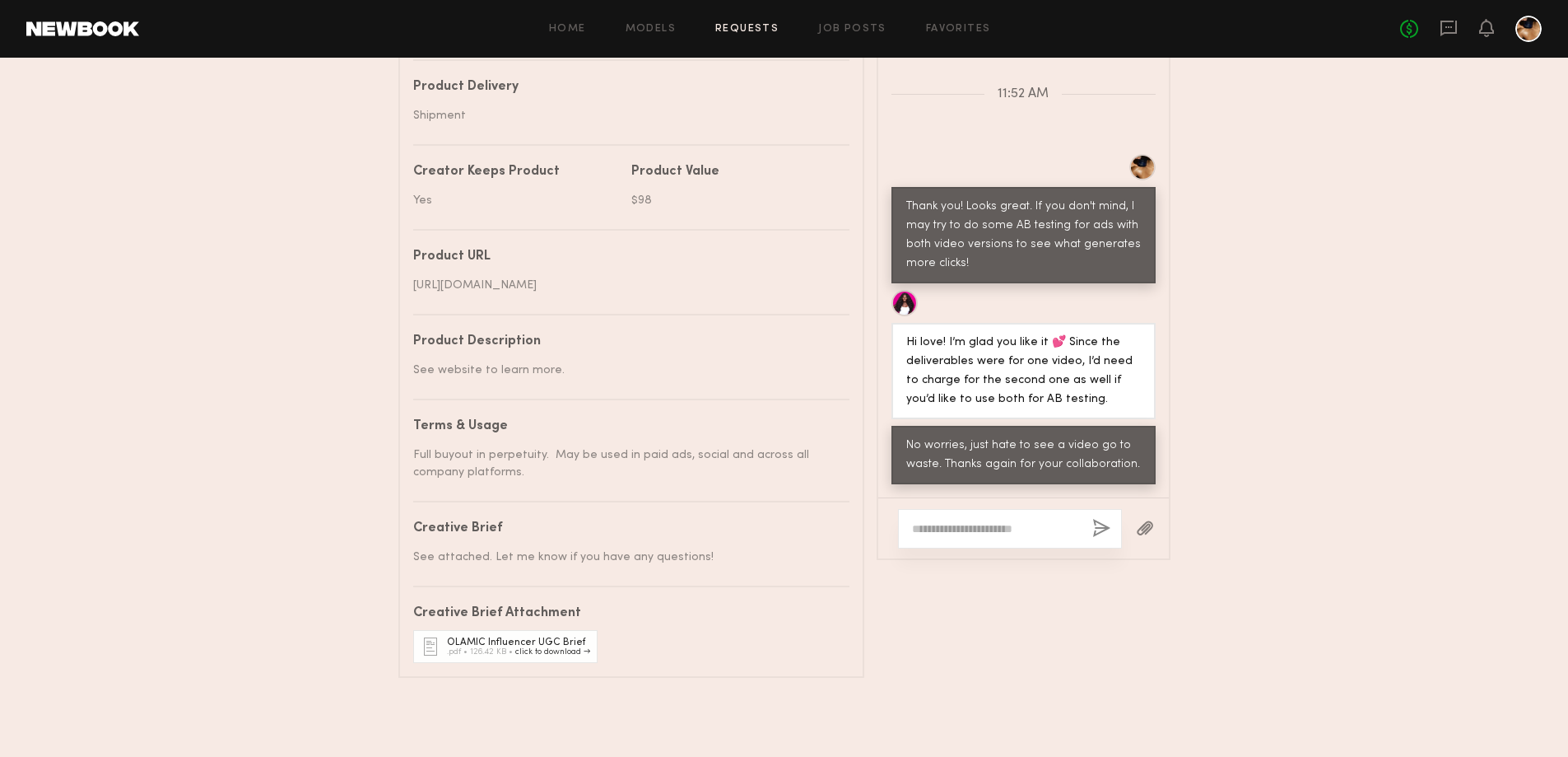
scroll to position [859, 0]
click at [997, 520] on textarea at bounding box center [996, 528] width 167 height 17
type textarea "**********"
click at [1106, 518] on button "button" at bounding box center [1101, 528] width 18 height 21
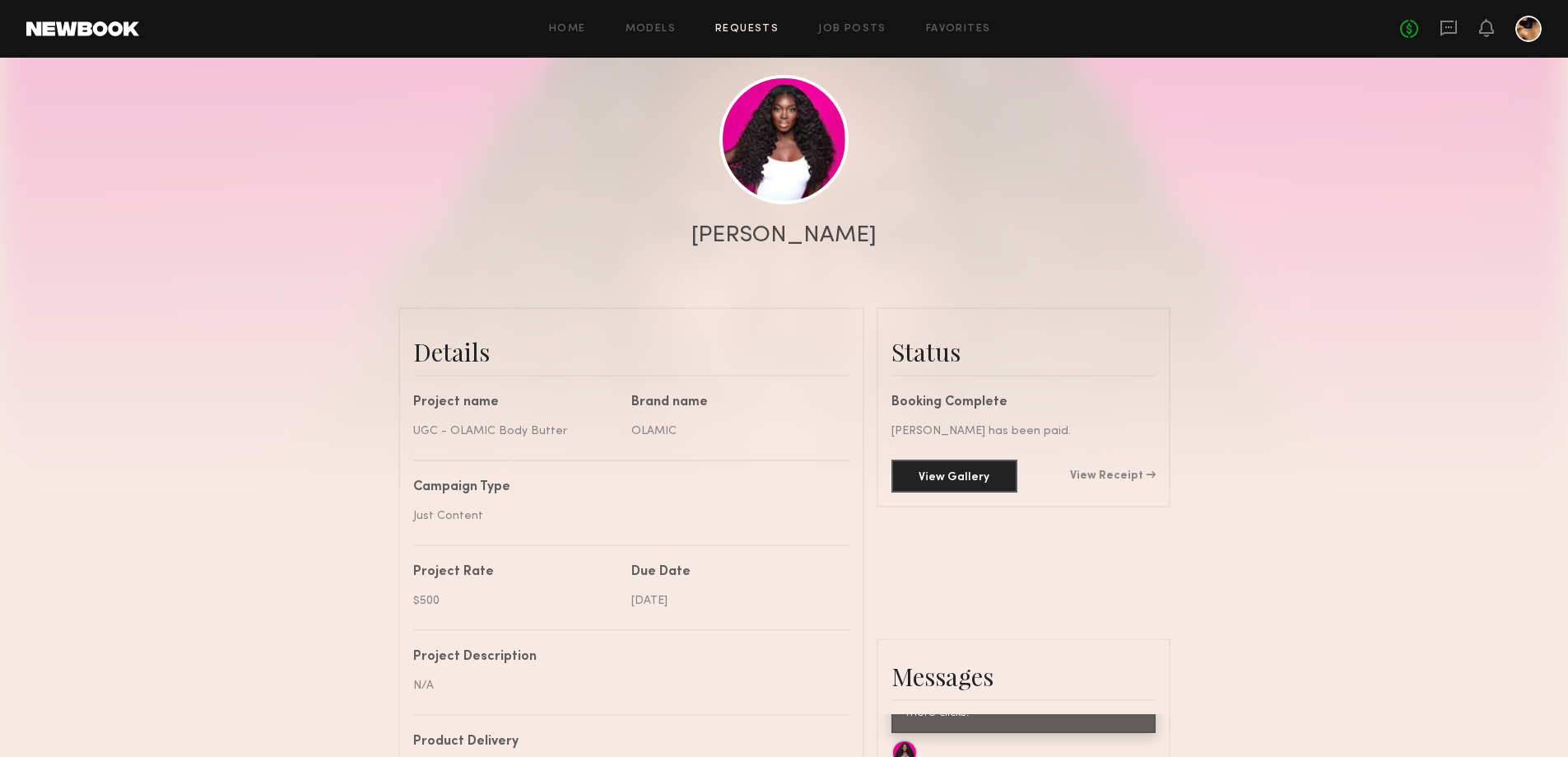
scroll to position [0, 0]
